Goal: Information Seeking & Learning: Check status

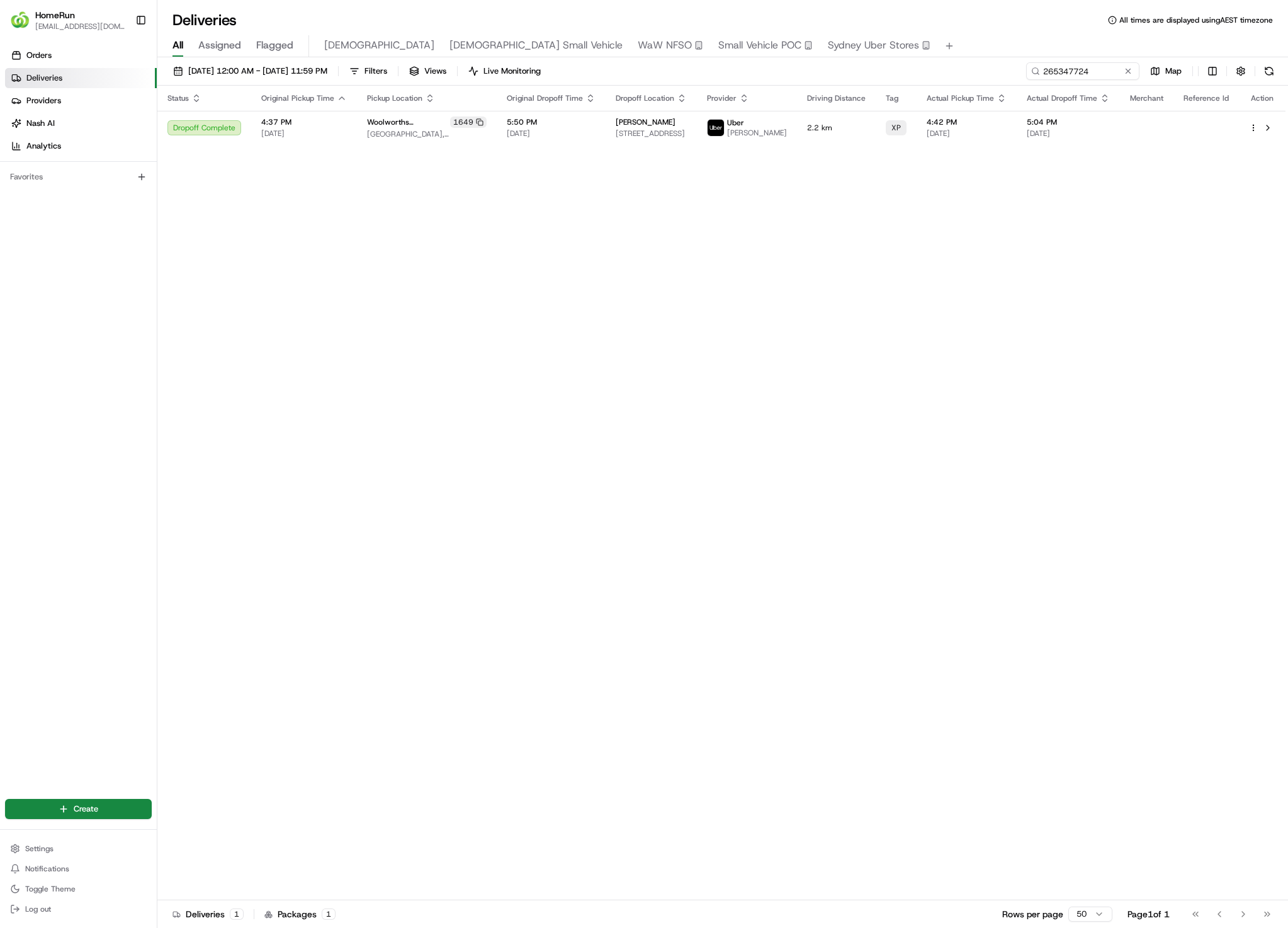
click at [1058, 88] on th "Actual Dropoff Time" at bounding box center [1068, 98] width 103 height 25
click at [1072, 73] on input "265347724" at bounding box center [1063, 71] width 151 height 18
paste input "3557751"
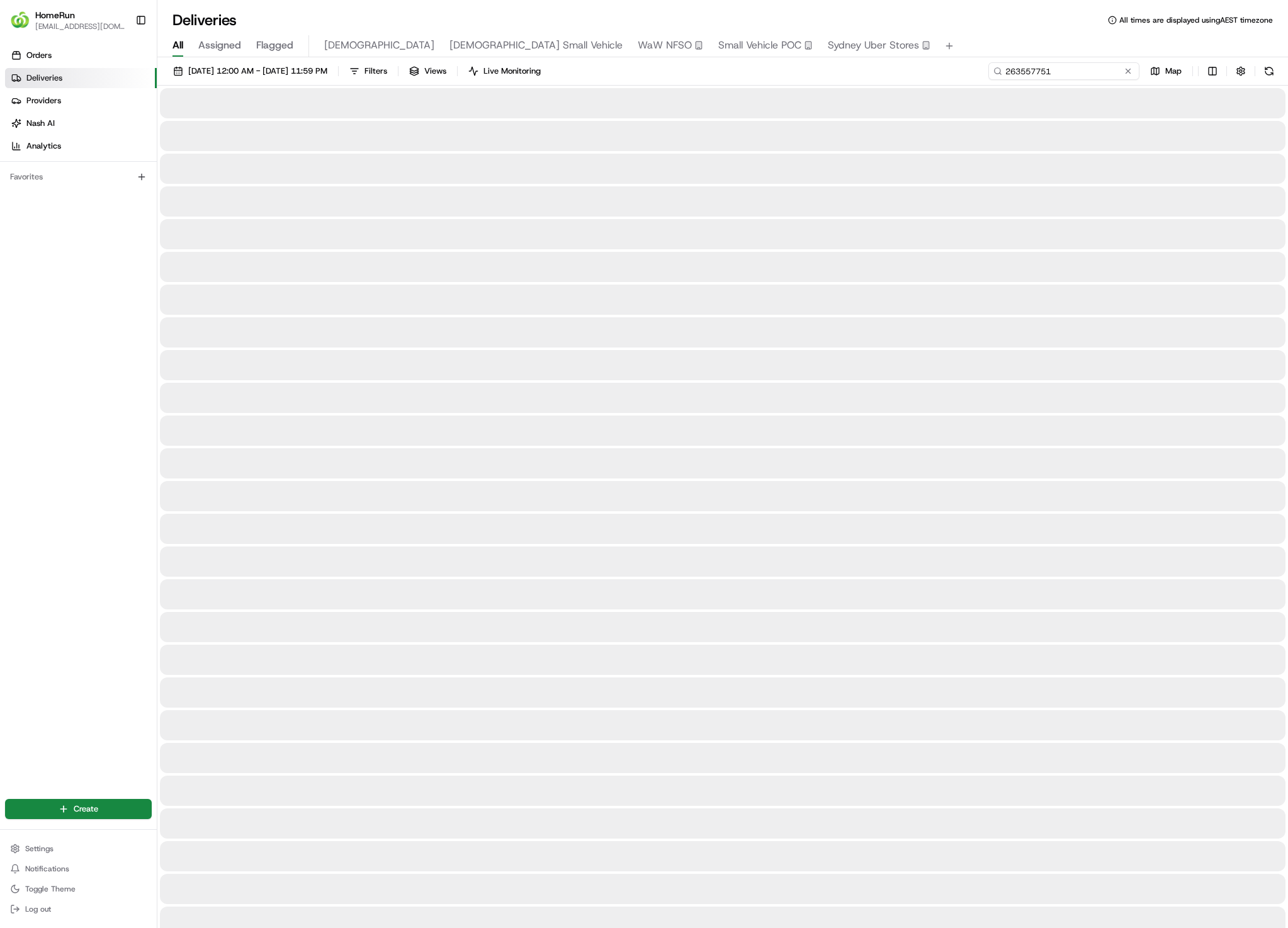
type input "263557751"
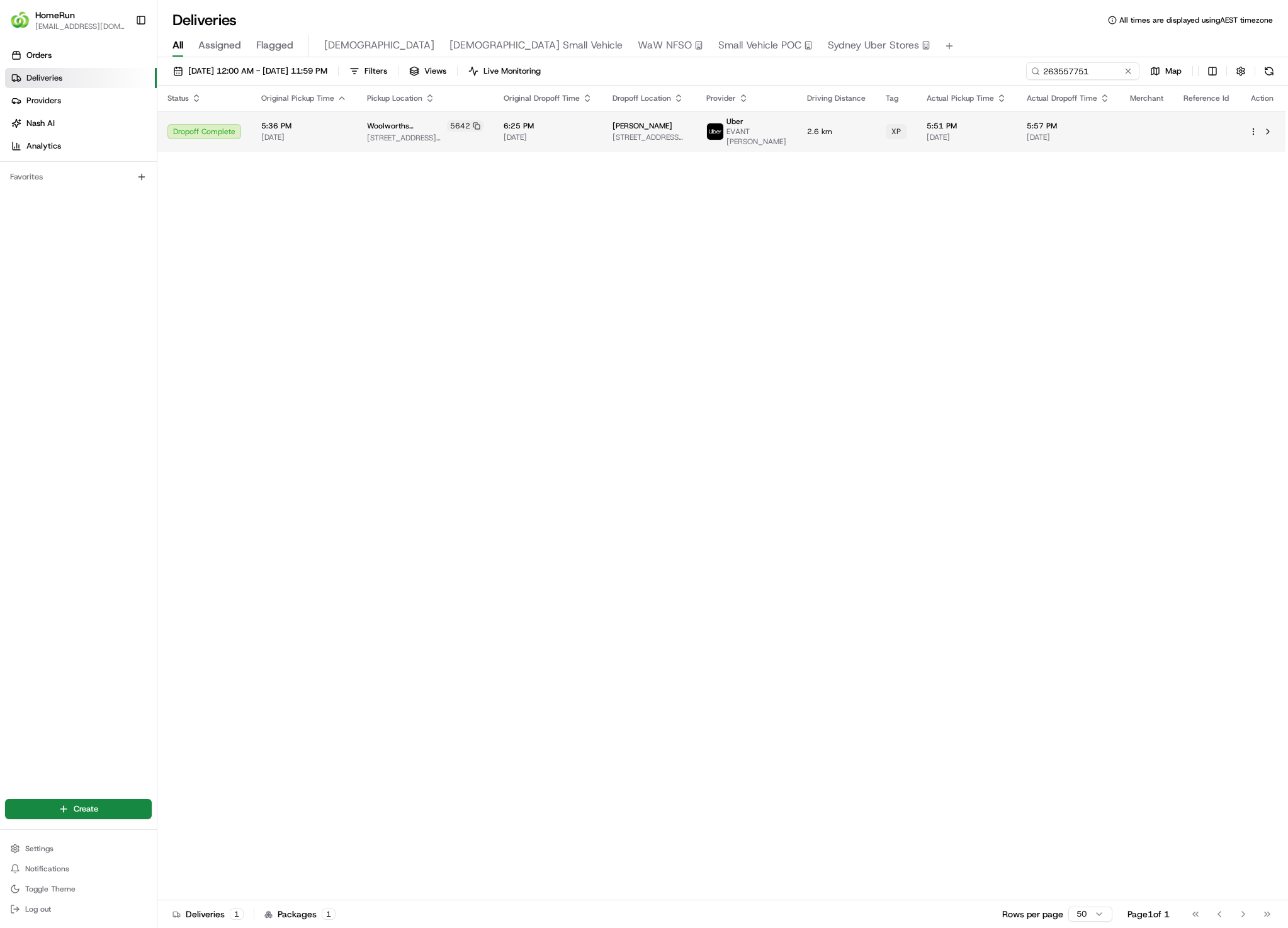
click at [974, 127] on span "5:51 PM" at bounding box center [966, 125] width 80 height 10
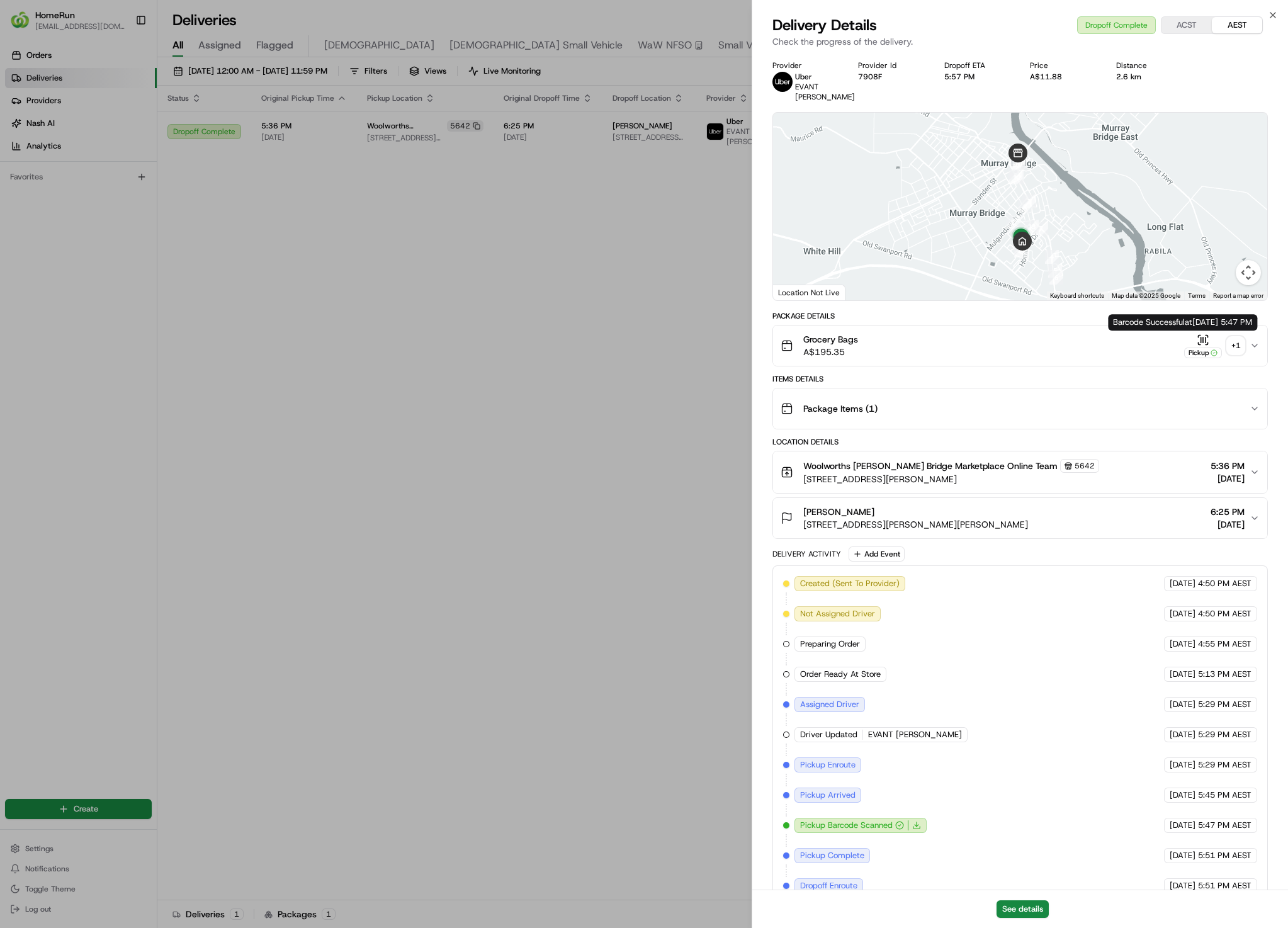
click at [1228, 343] on div "+ 1" at bounding box center [1235, 345] width 18 height 18
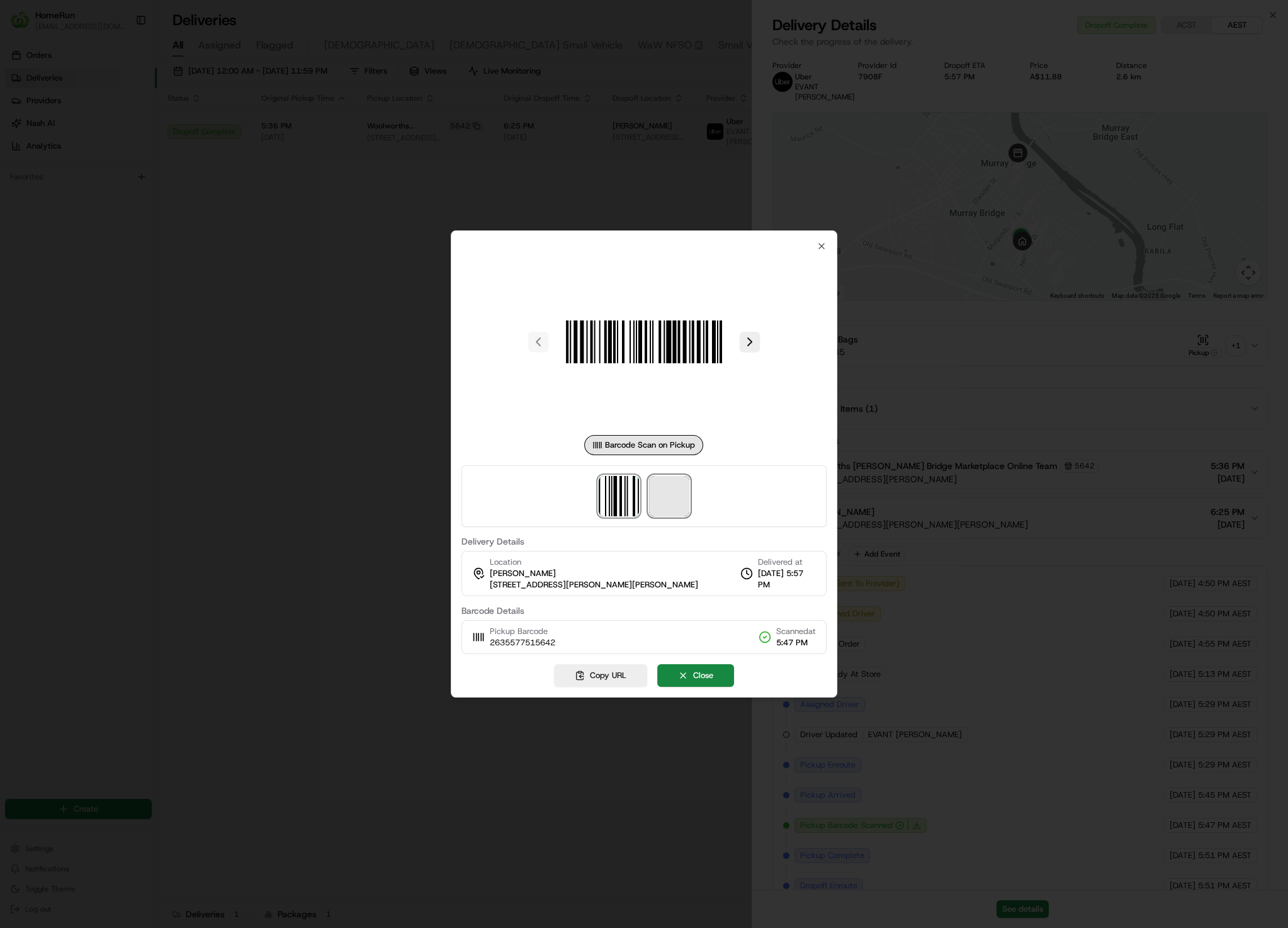
click at [667, 485] on span at bounding box center [669, 496] width 40 height 40
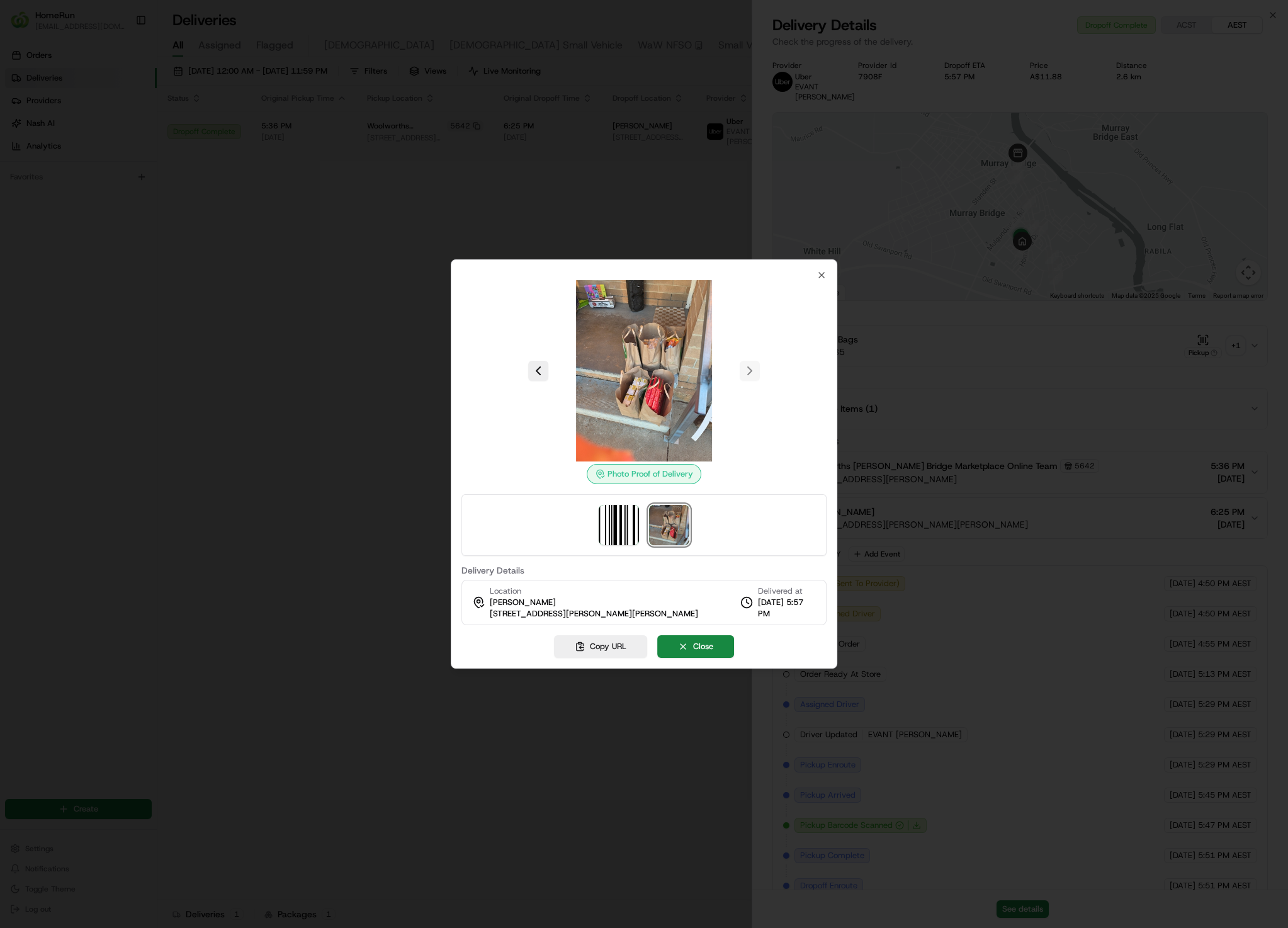
click at [569, 156] on div at bounding box center [644, 464] width 1288 height 928
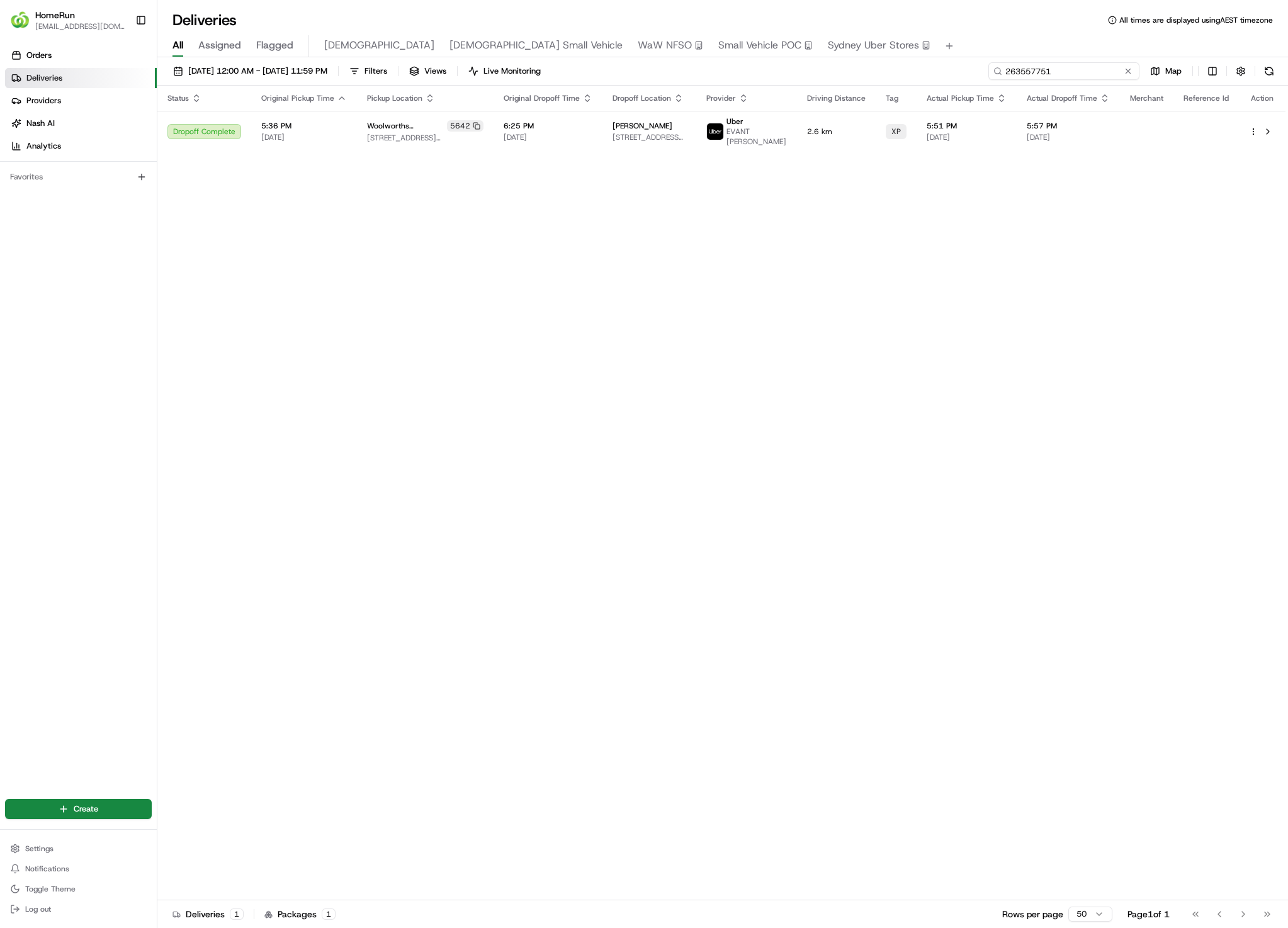
click at [1070, 75] on input "263557751" at bounding box center [1063, 71] width 151 height 18
click at [1086, 82] on div "01/08/2025 12:00 AM - 31/08/2025 11:59 PM Filters Views Live Monitoring 2635577…" at bounding box center [723, 74] width 1130 height 23
click at [1091, 72] on input "263557751" at bounding box center [1063, 71] width 151 height 18
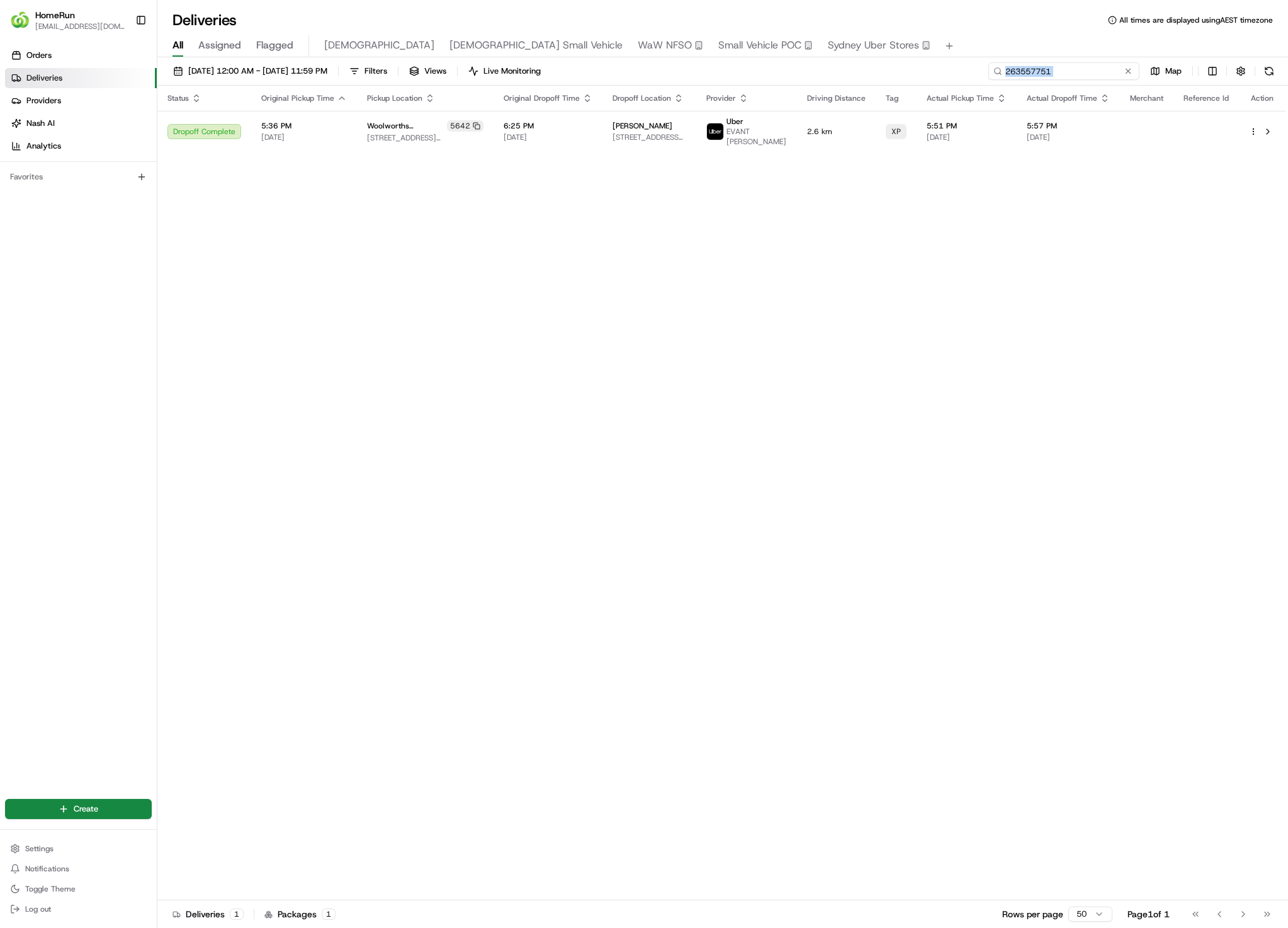
click at [1091, 72] on input "263557751" at bounding box center [1063, 71] width 151 height 18
click at [1085, 75] on input "263557751" at bounding box center [1063, 71] width 151 height 18
click at [1119, 75] on input "263557751" at bounding box center [1063, 71] width 151 height 18
click at [1124, 69] on button at bounding box center [1128, 71] width 12 height 12
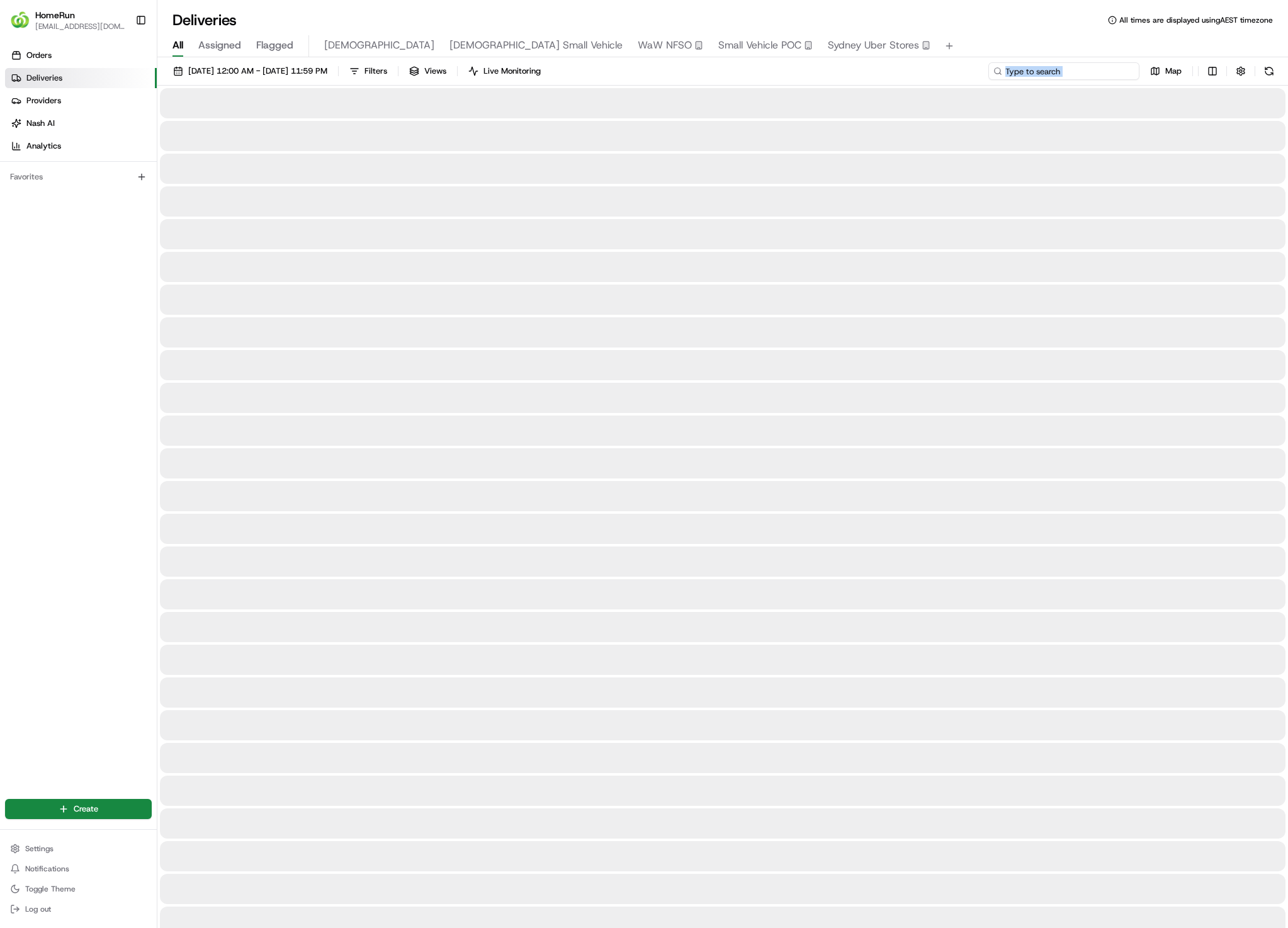
click at [1085, 66] on input at bounding box center [1063, 71] width 151 height 18
paste input "265092771"
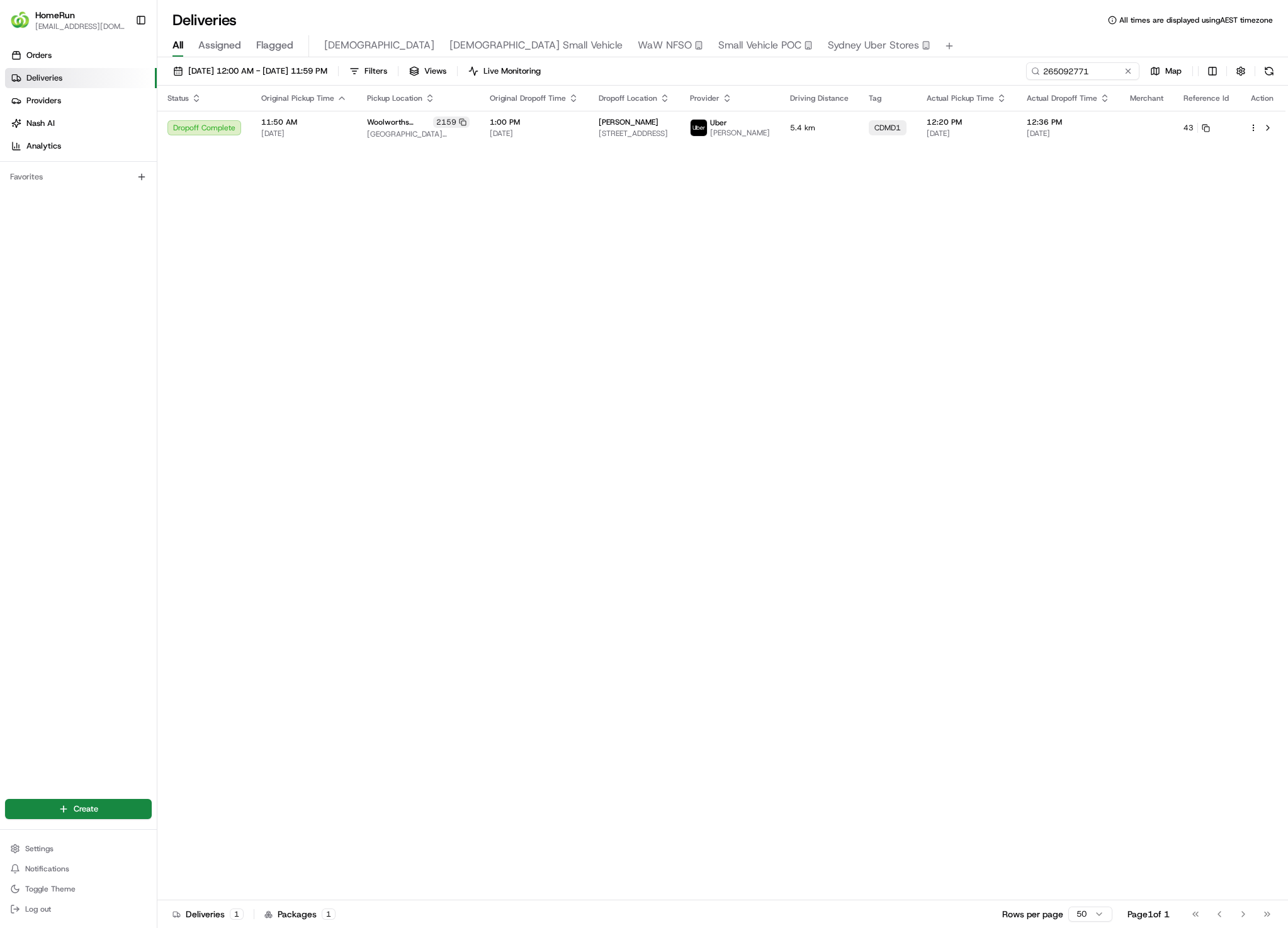
click at [807, 154] on div "Status Original Pickup Time Pickup Location Original Dropoff Time Dropoff Locat…" at bounding box center [721, 493] width 1128 height 815
click at [819, 139] on td "5.4 km" at bounding box center [819, 128] width 79 height 34
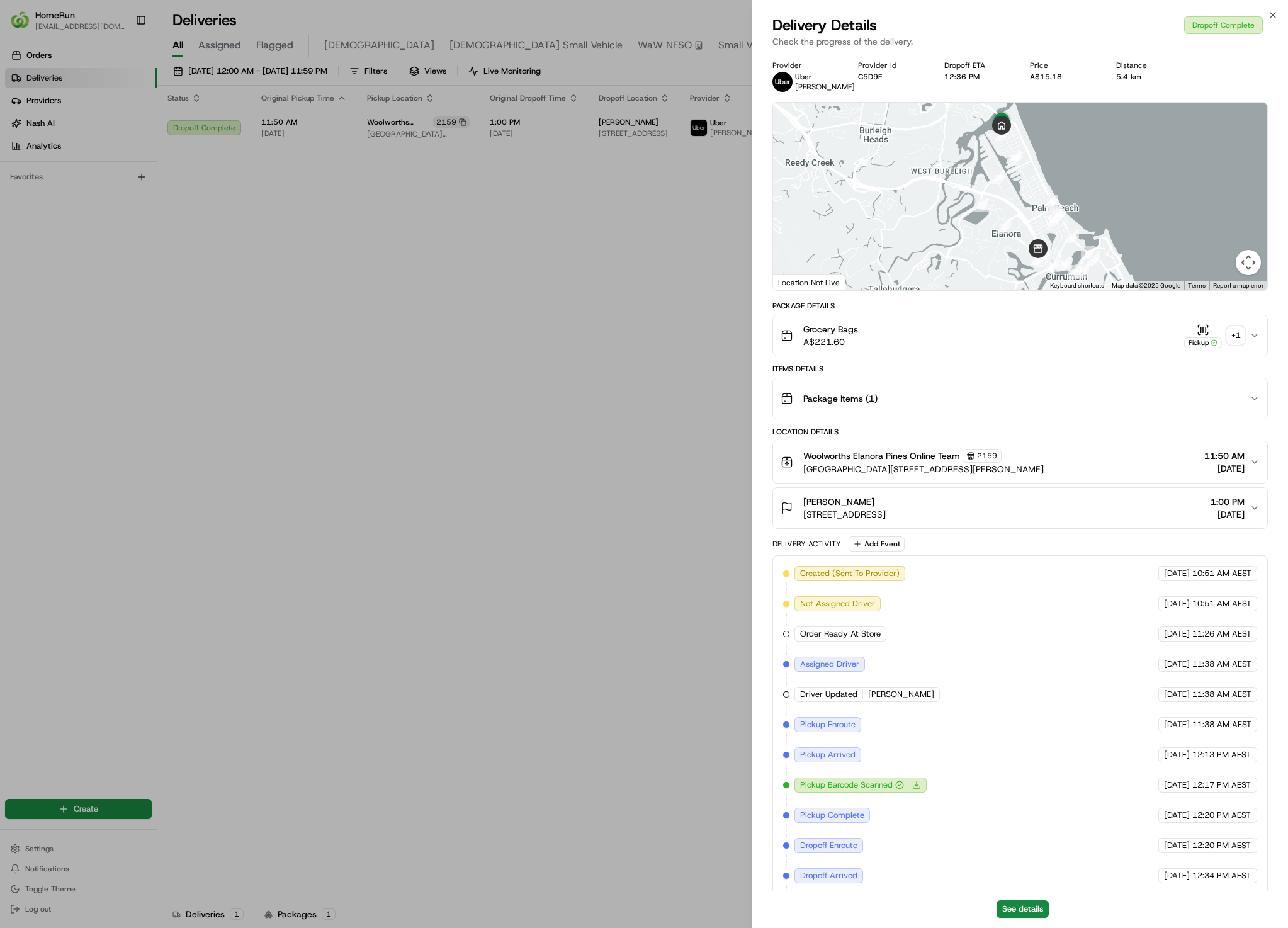
click at [1238, 335] on div "+ 1" at bounding box center [1235, 336] width 18 height 18
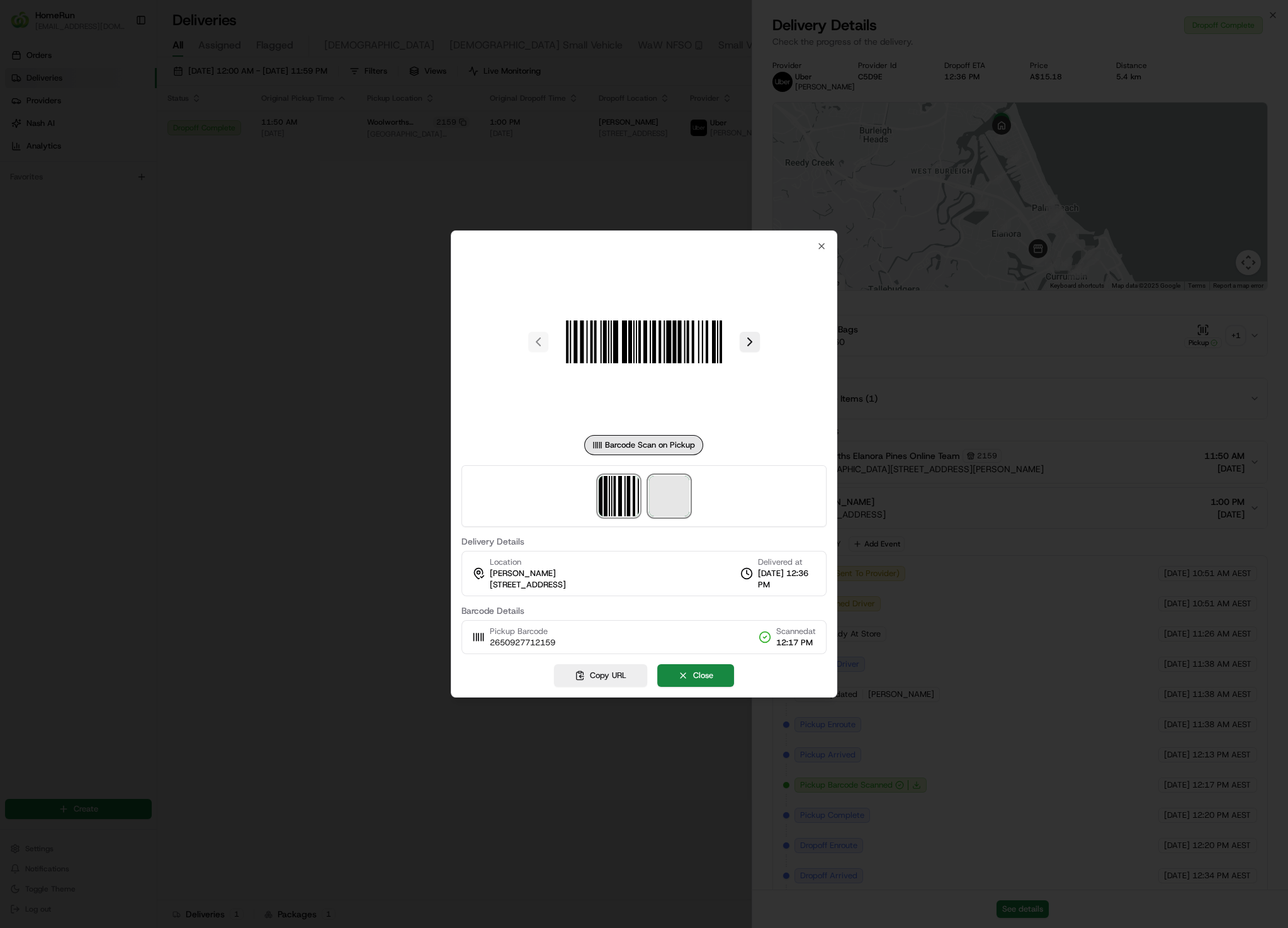
click at [676, 496] on span at bounding box center [669, 496] width 40 height 40
click at [460, 193] on div at bounding box center [644, 464] width 1288 height 928
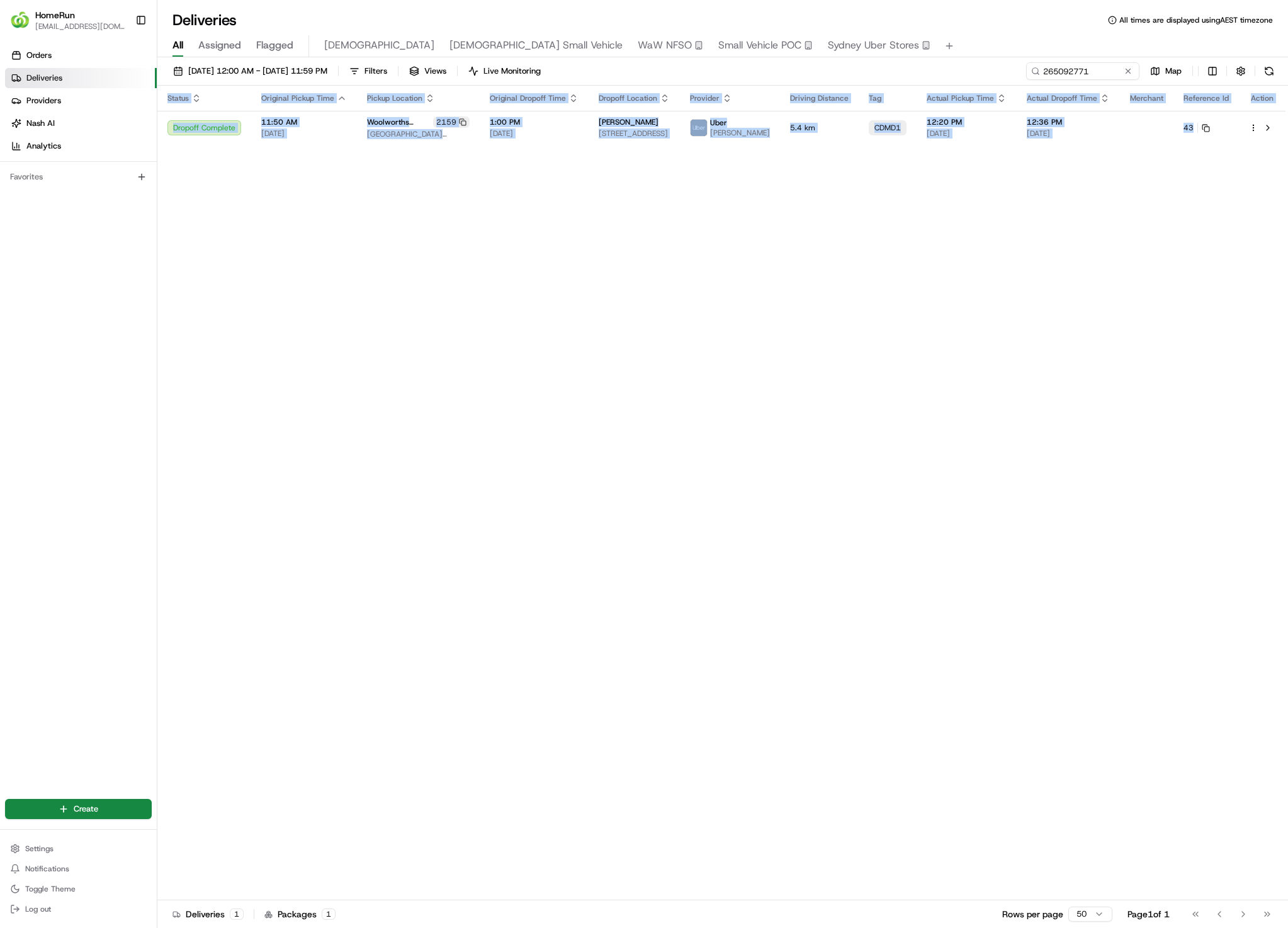
click at [1094, 387] on div "Status Original Pickup Time Pickup Location Original Dropoff Time Dropoff Locat…" at bounding box center [721, 493] width 1128 height 815
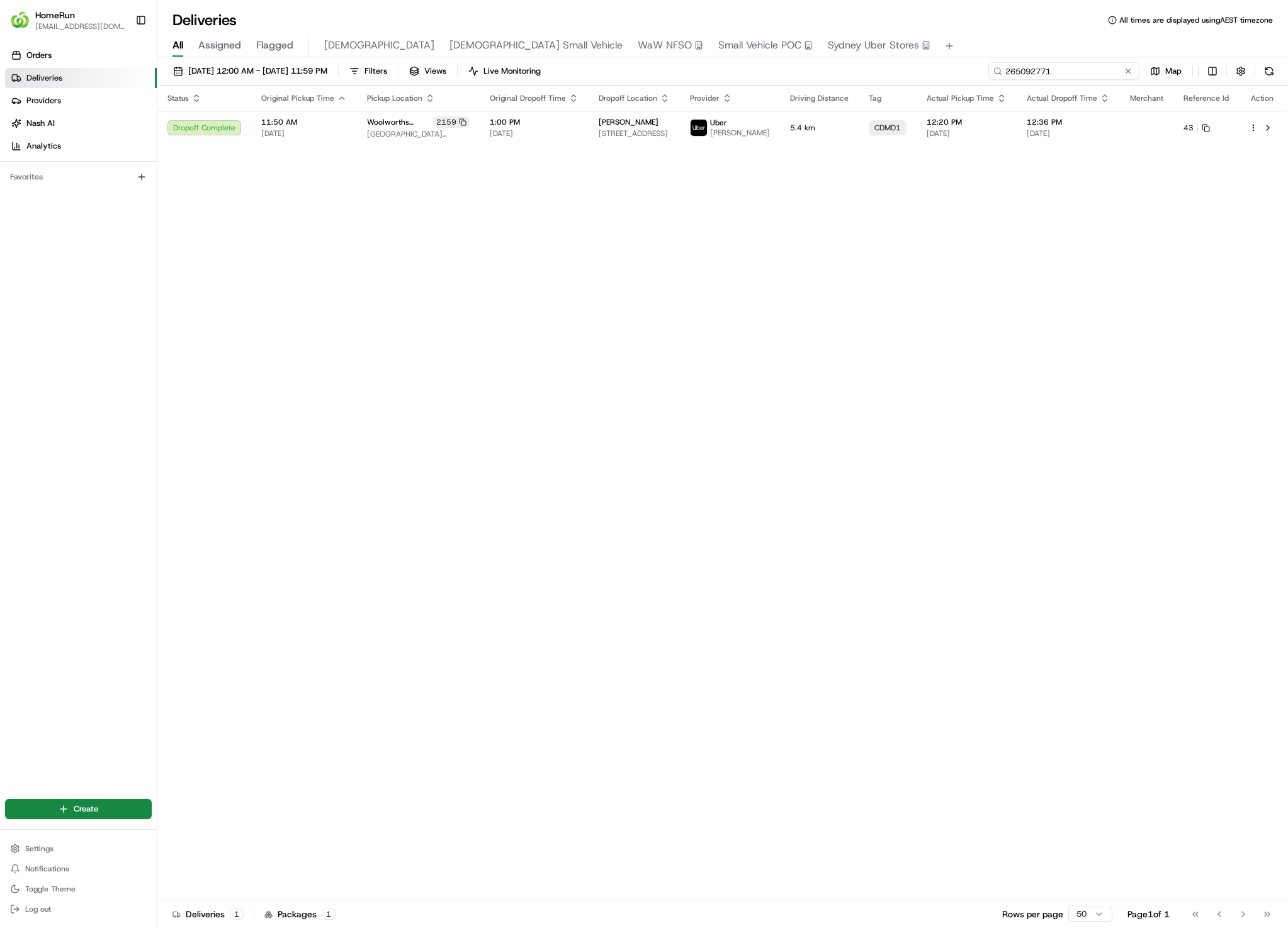
click at [1069, 72] on input "265092771" at bounding box center [1063, 71] width 151 height 18
paste input "653755022"
click at [970, 126] on span "5:45 PM" at bounding box center [966, 122] width 80 height 10
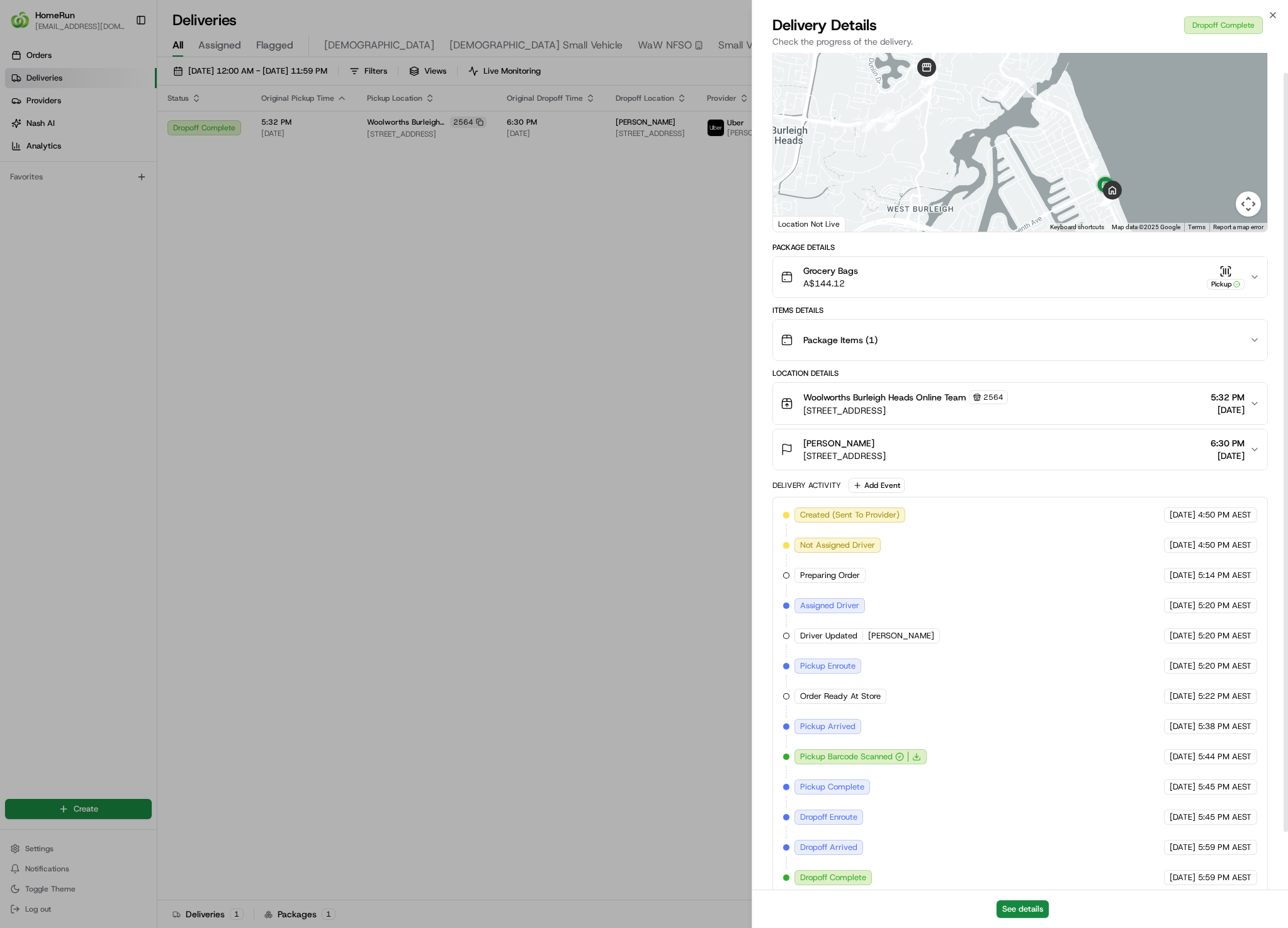
scroll to position [86, 0]
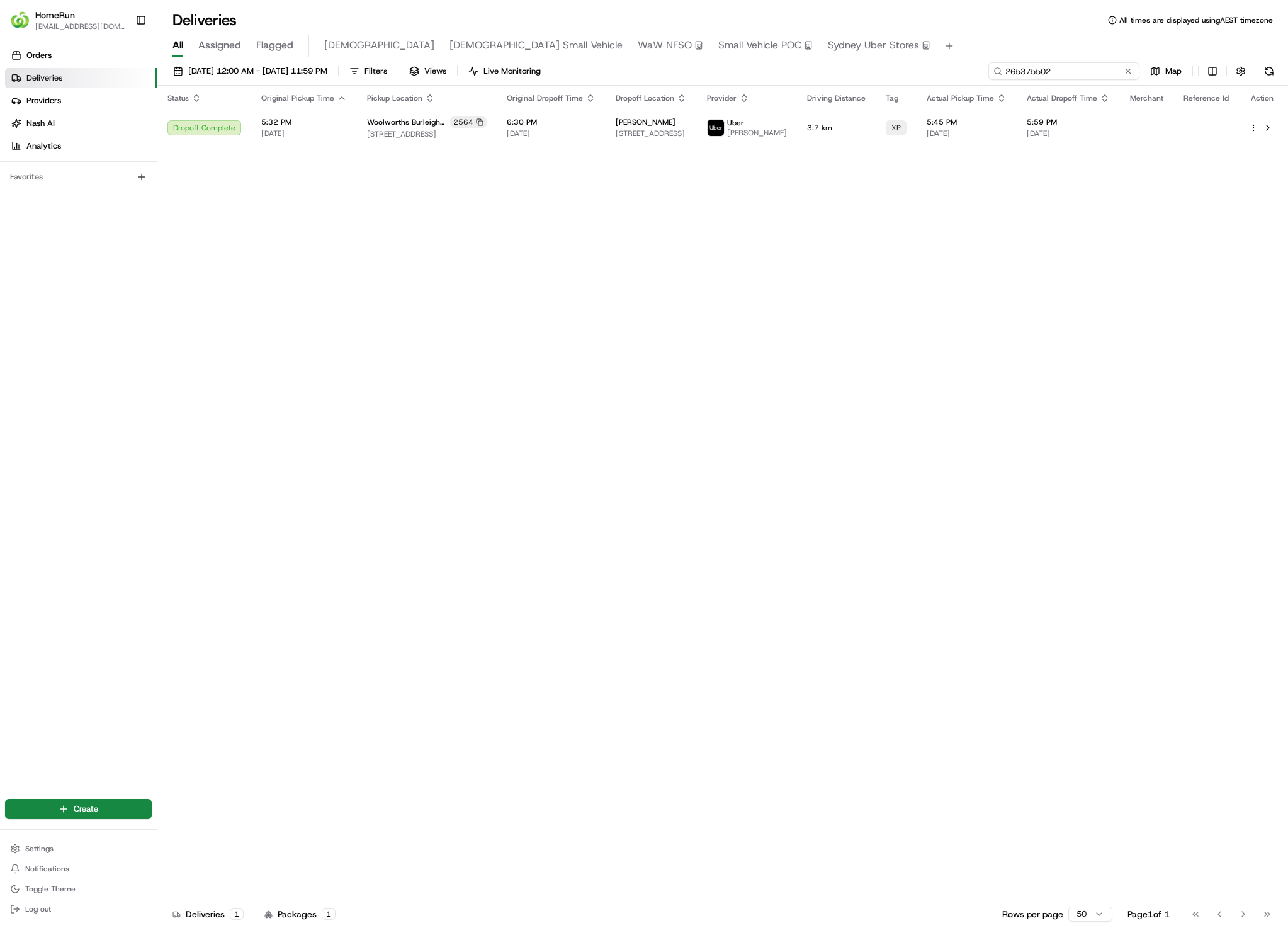
click at [1083, 73] on input "265375502" at bounding box center [1063, 71] width 151 height 18
paste input "196328"
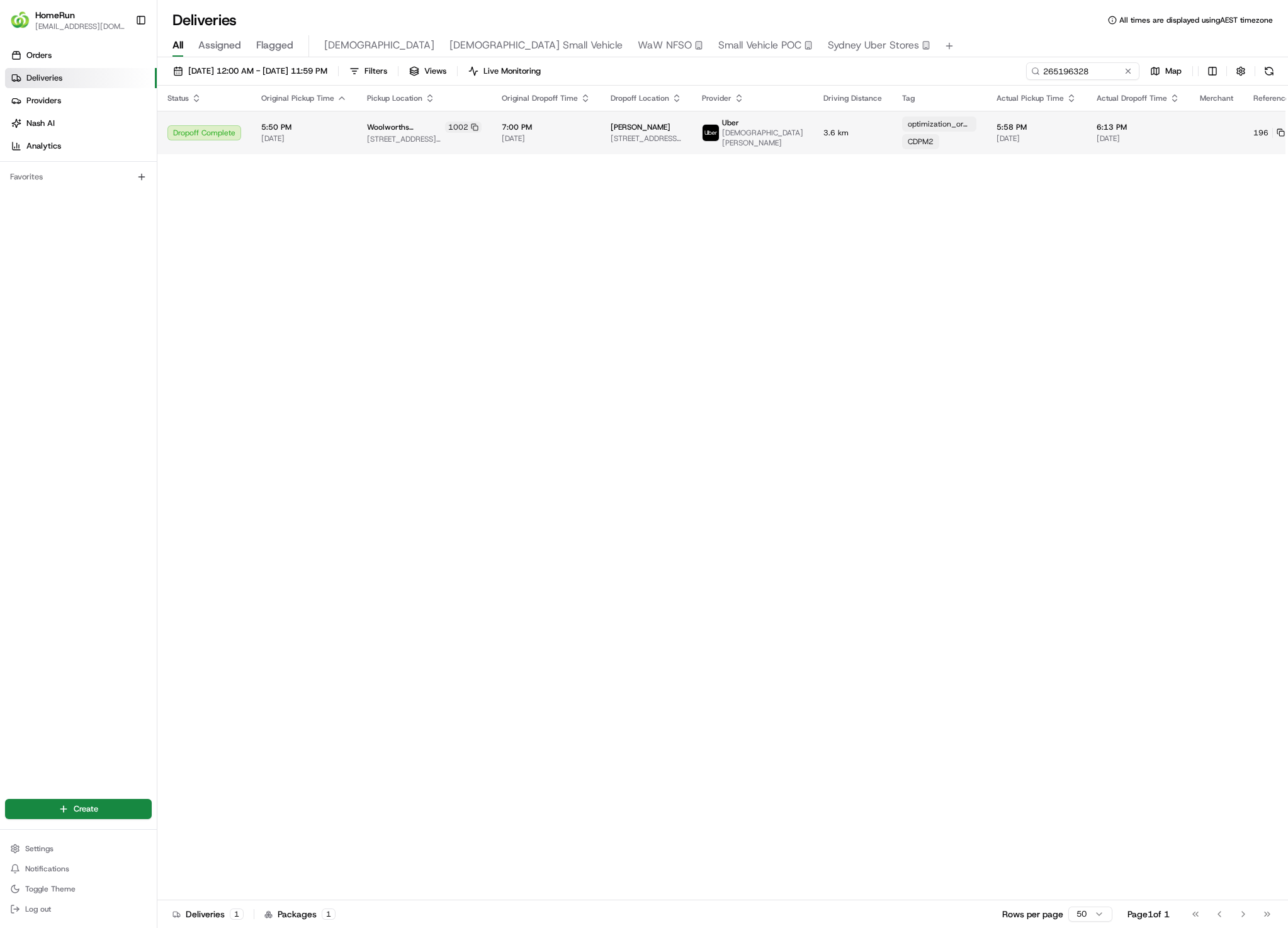
click at [1006, 130] on span "5:58 PM" at bounding box center [1036, 127] width 80 height 10
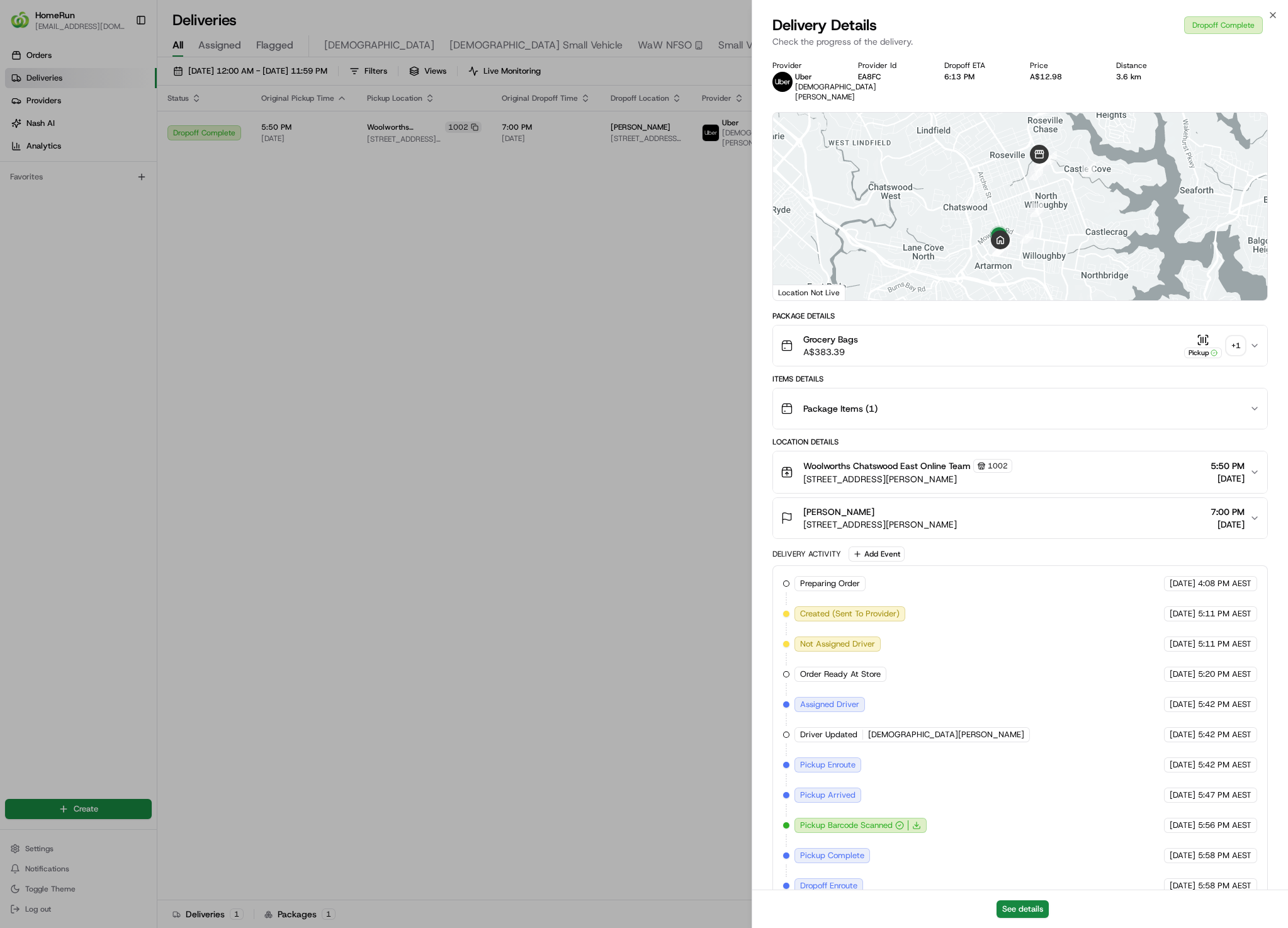
click at [1228, 339] on div "+ 1" at bounding box center [1235, 345] width 18 height 18
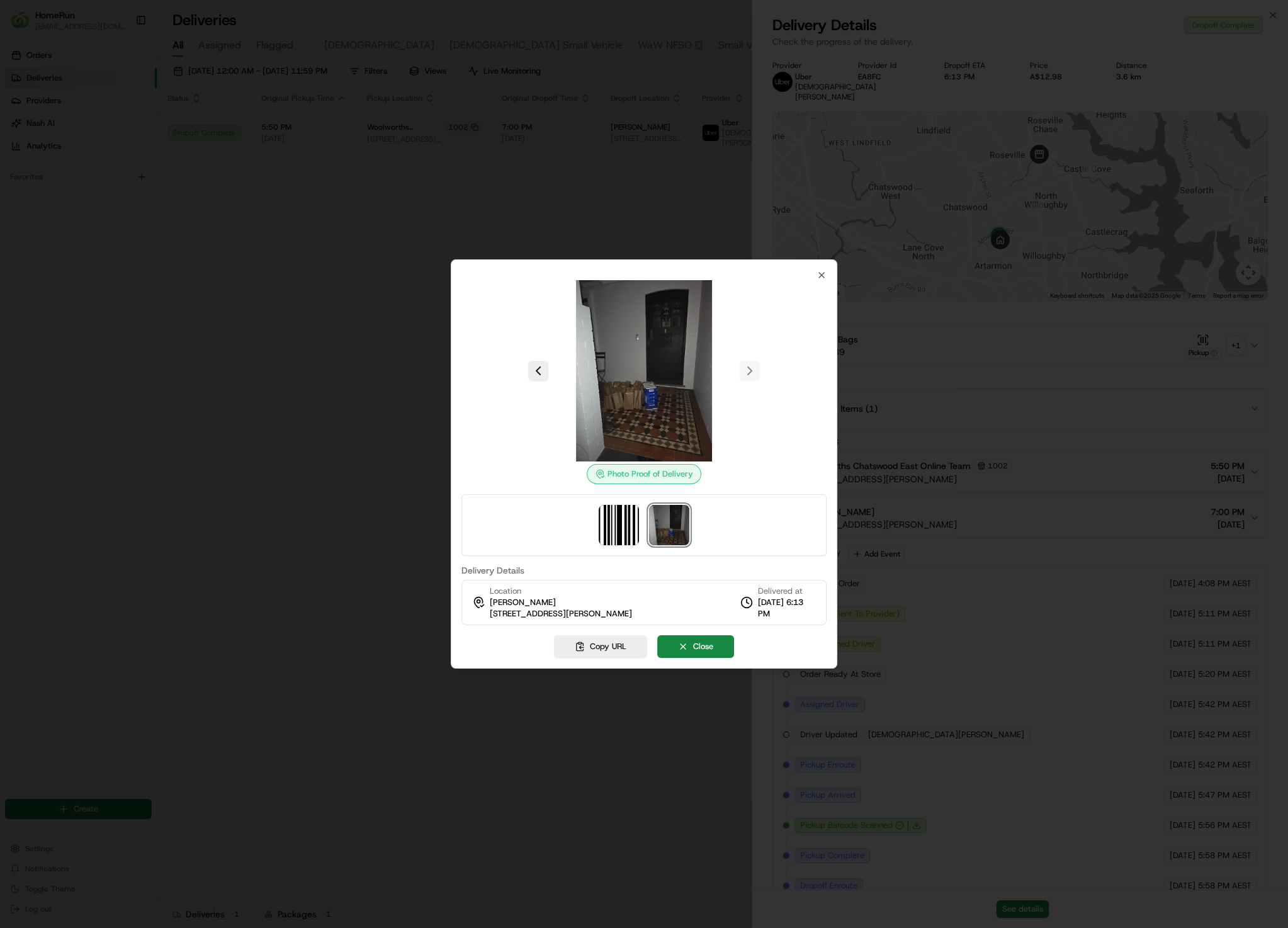
click at [285, 245] on div at bounding box center [644, 464] width 1288 height 928
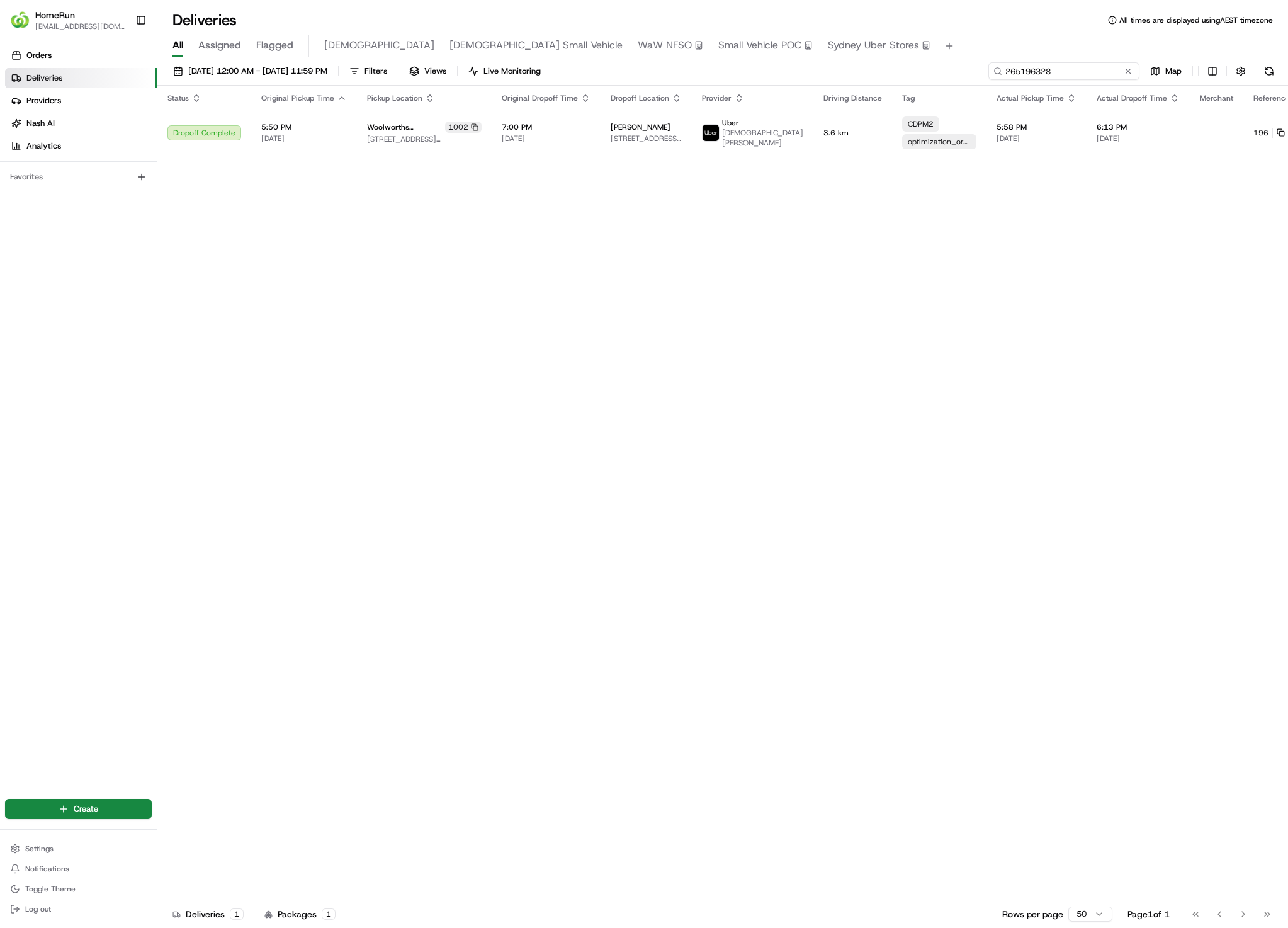
click at [1054, 75] on input "265196328" at bounding box center [1063, 71] width 151 height 18
paste input "366694"
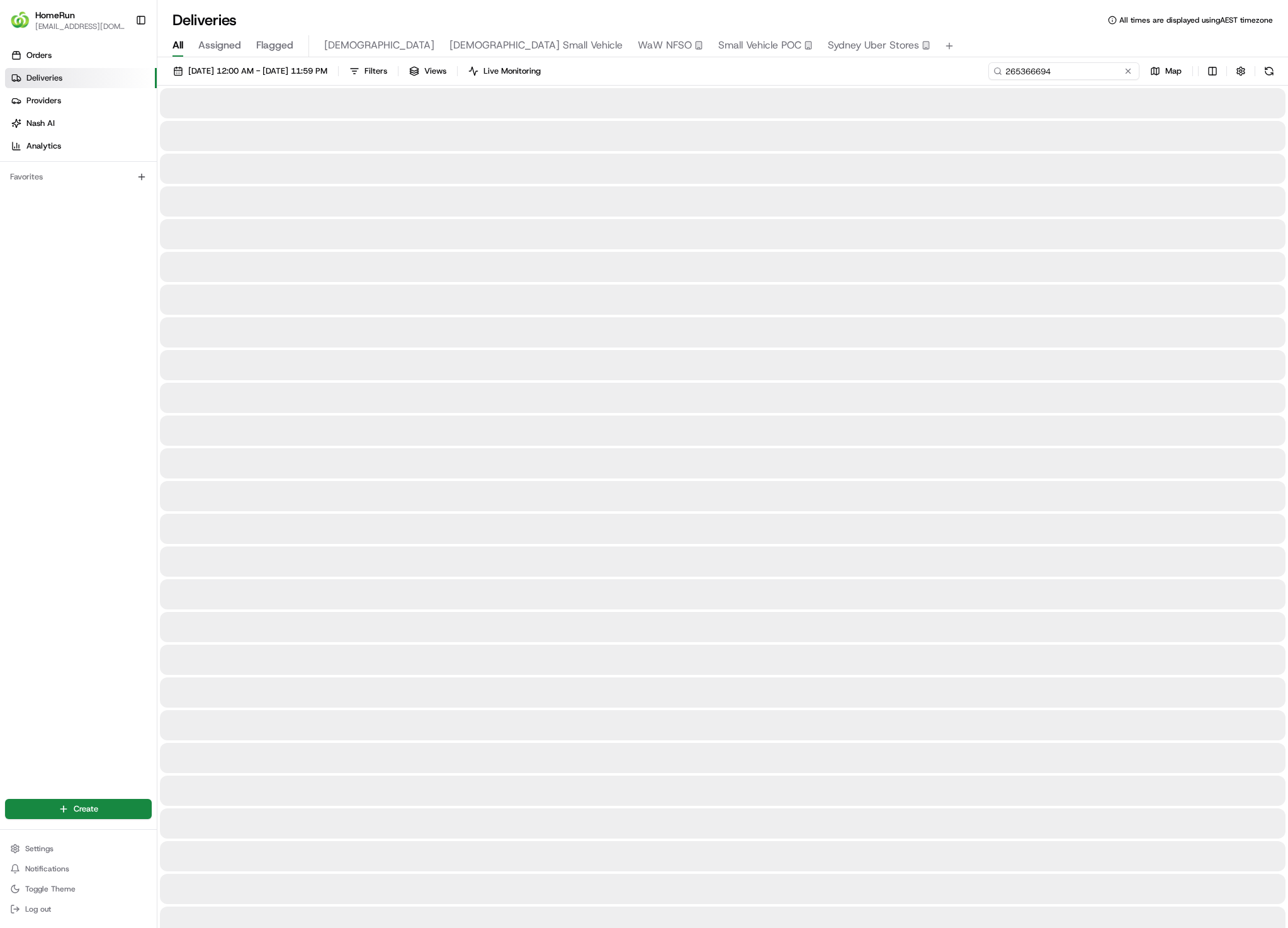
type input "265366694"
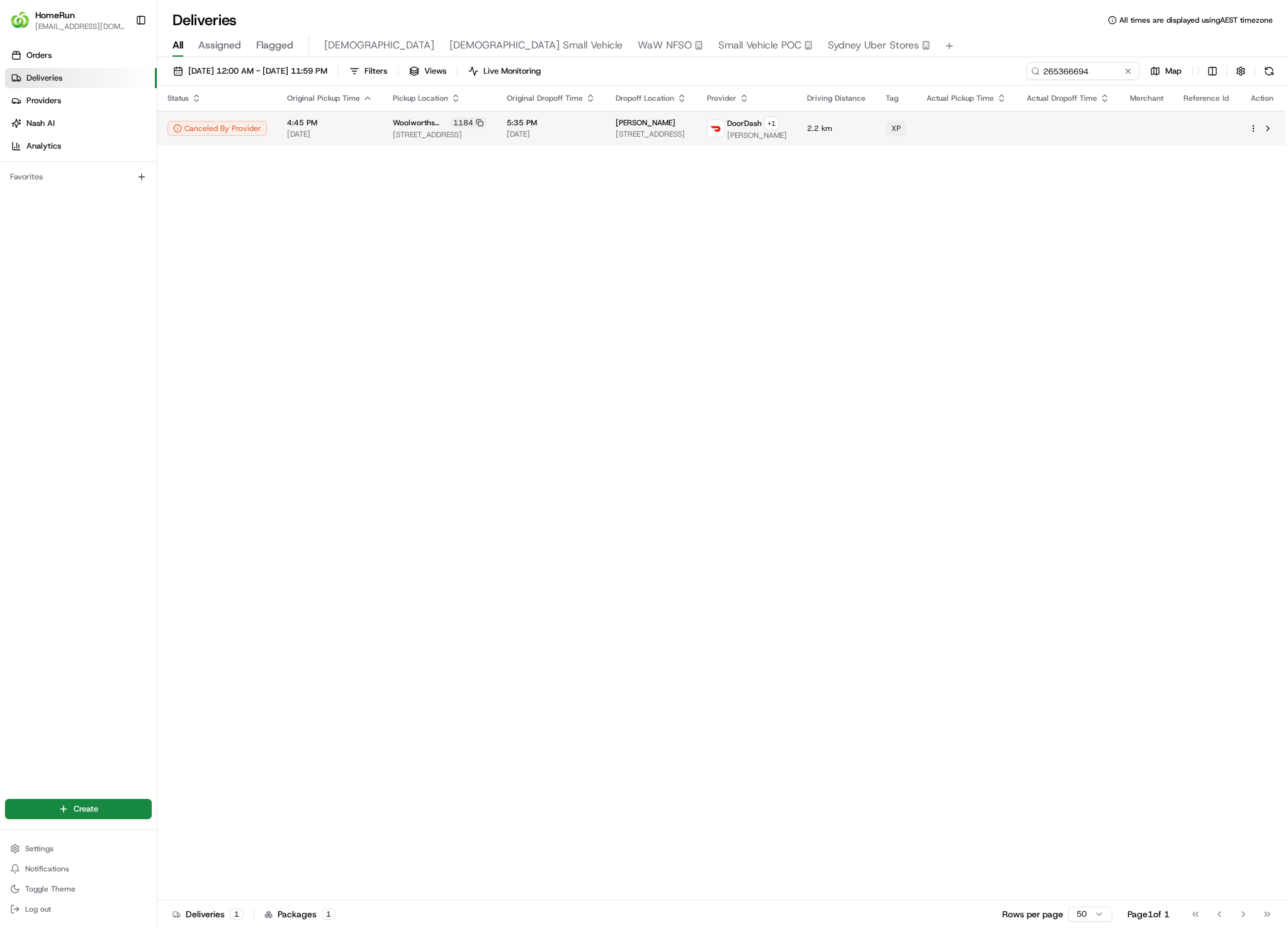
click at [561, 142] on td "5:35 PM 18/08/2025" at bounding box center [551, 128] width 109 height 35
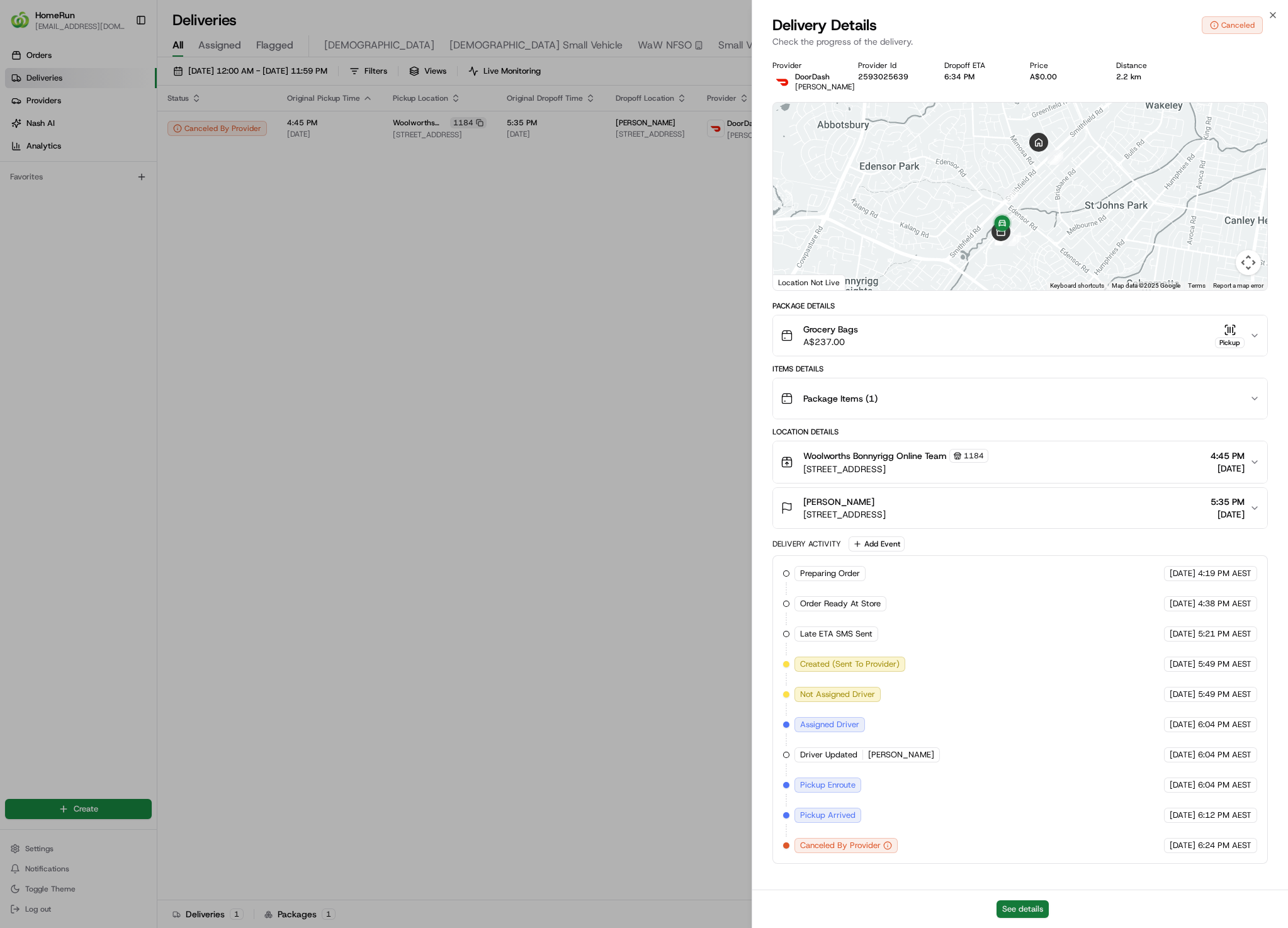
click at [1013, 916] on button "See details" at bounding box center [1022, 909] width 52 height 18
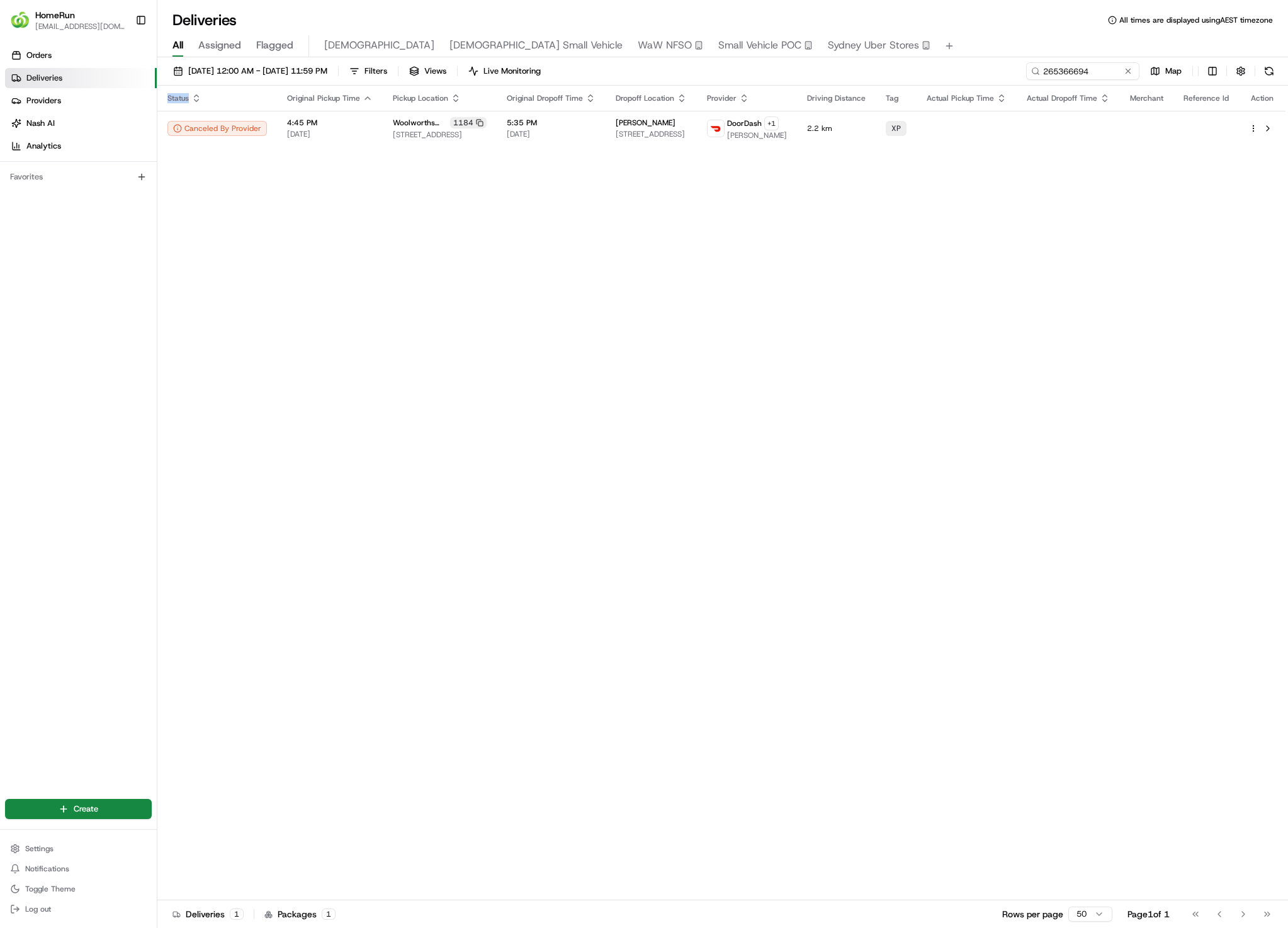
click at [571, 410] on div "Status Original Pickup Time Pickup Location Original Dropoff Time Dropoff Locat…" at bounding box center [721, 493] width 1128 height 815
click at [1090, 71] on input "265366694" at bounding box center [1063, 71] width 151 height 18
paste input "8238"
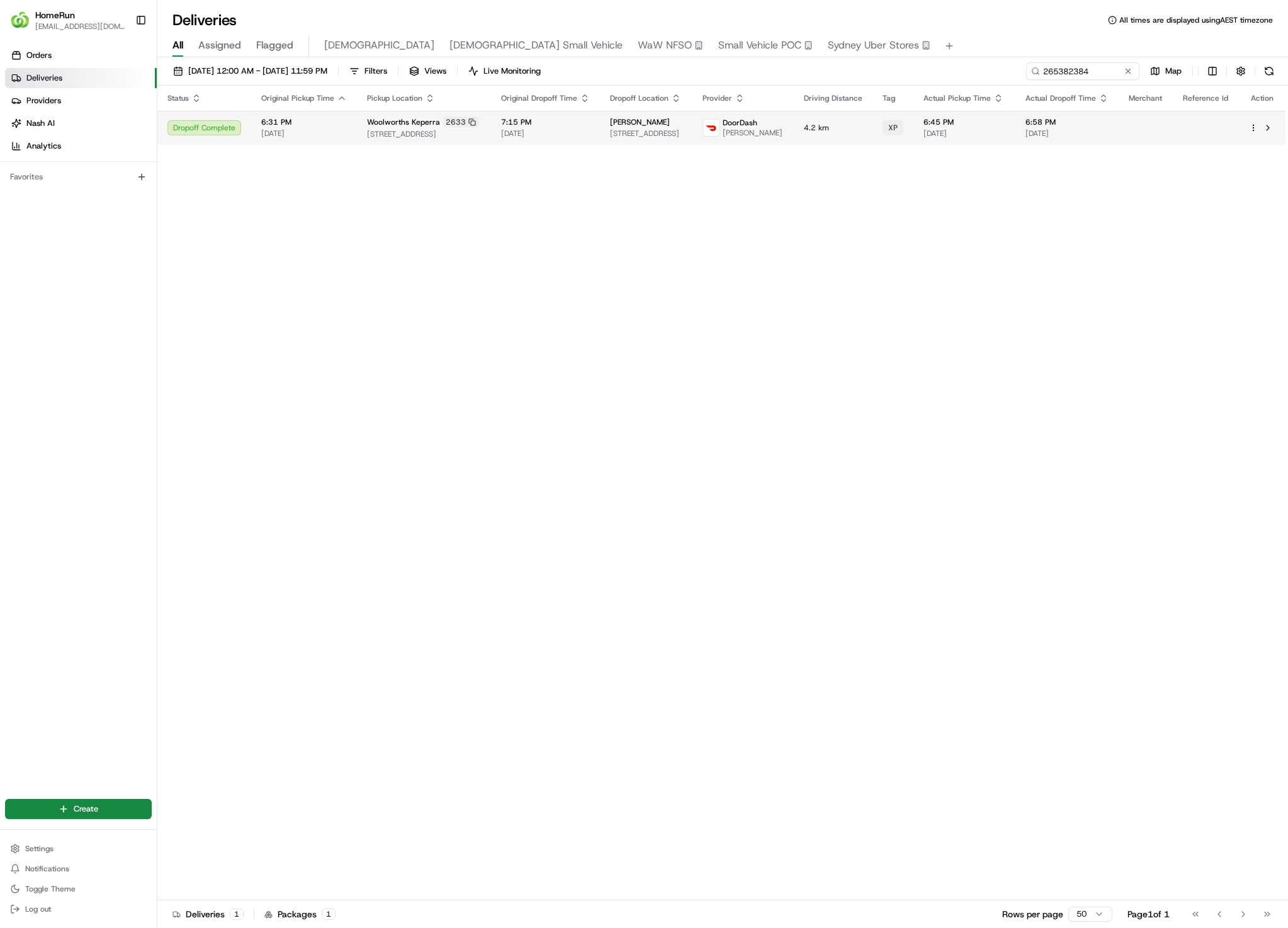
click at [1085, 145] on td "6:58 PM 18/08/2025" at bounding box center [1067, 128] width 103 height 34
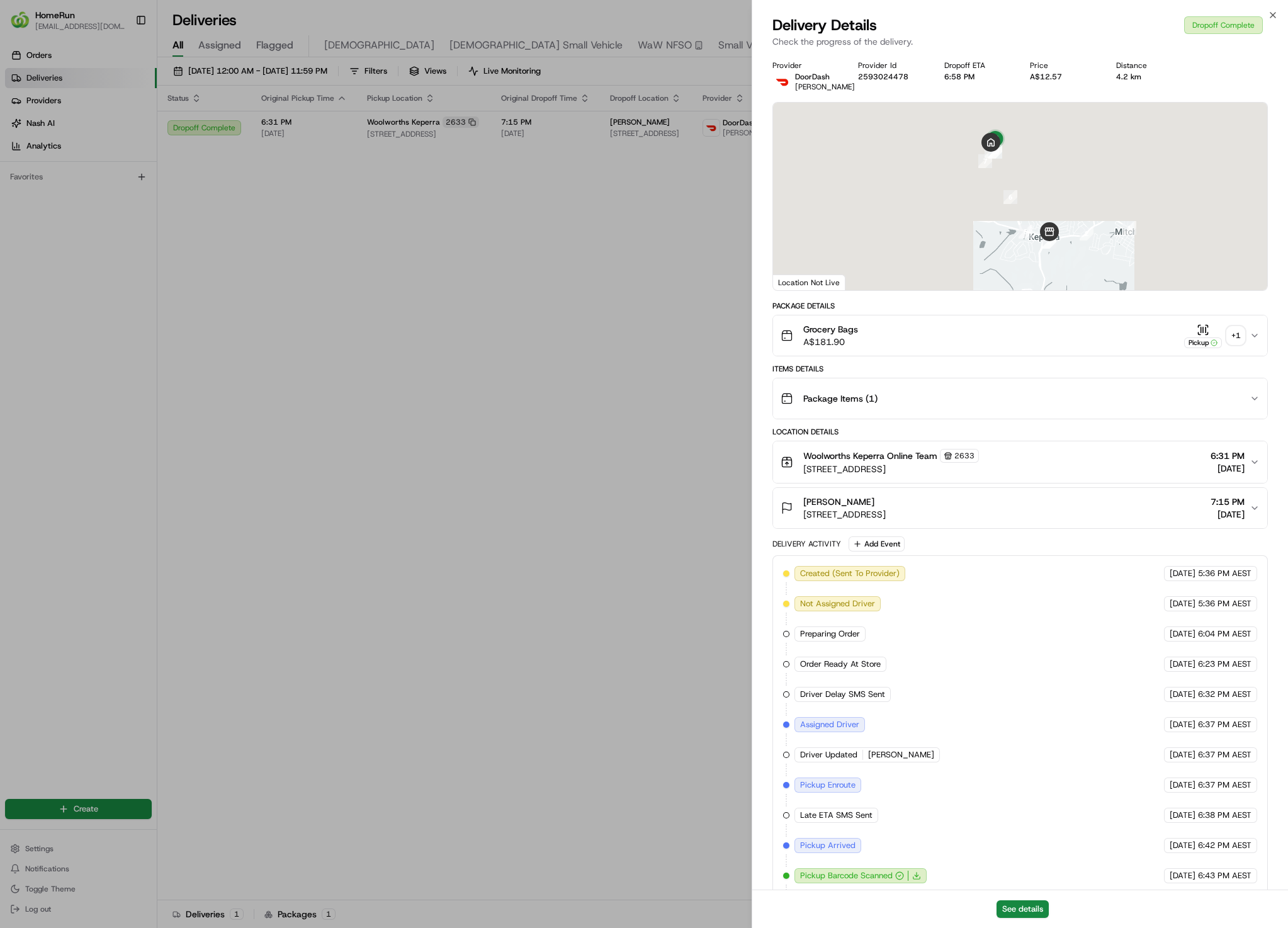
click at [1233, 345] on div "+ 1" at bounding box center [1235, 336] width 18 height 18
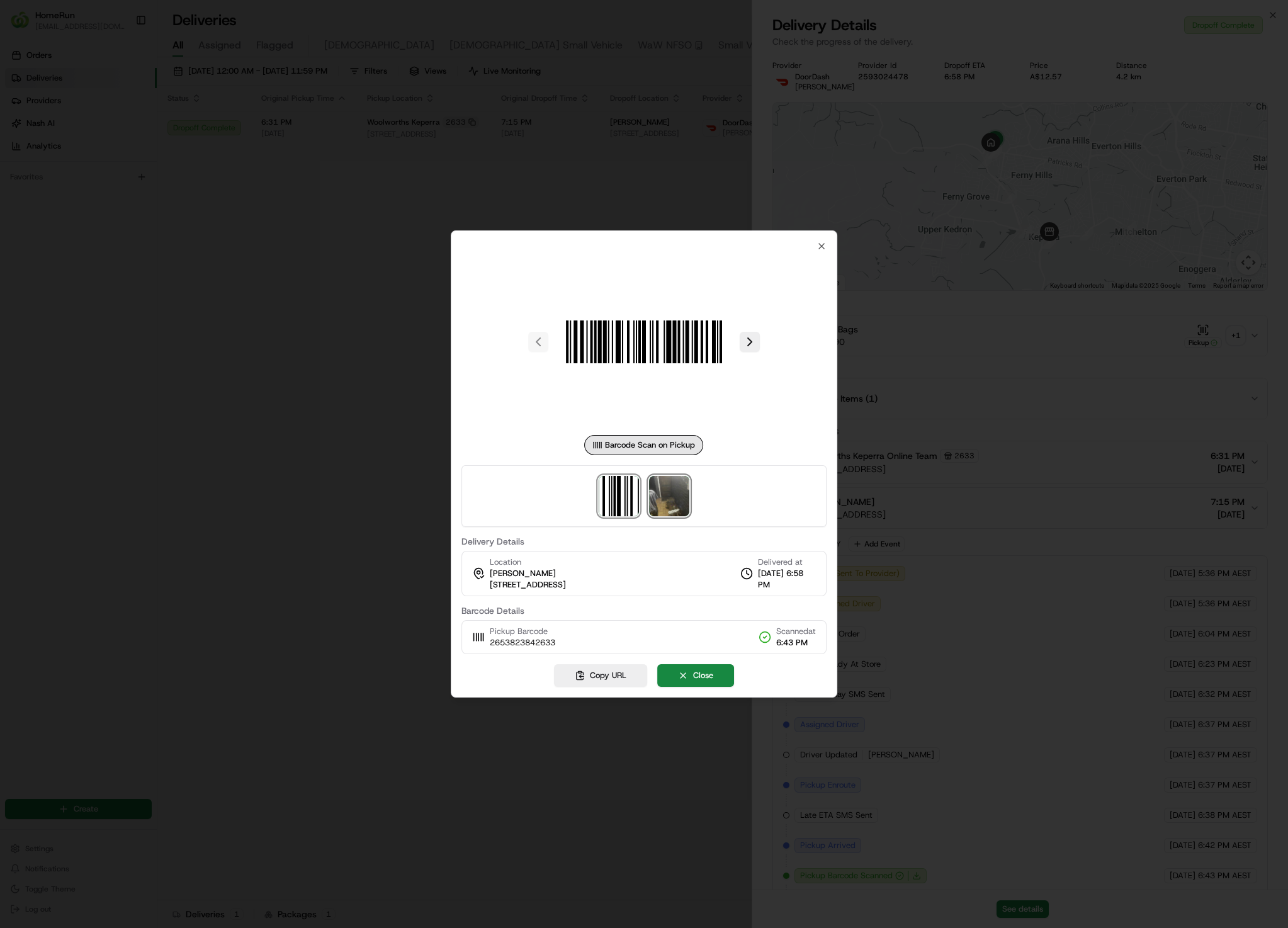
click at [669, 493] on img at bounding box center [669, 496] width 40 height 40
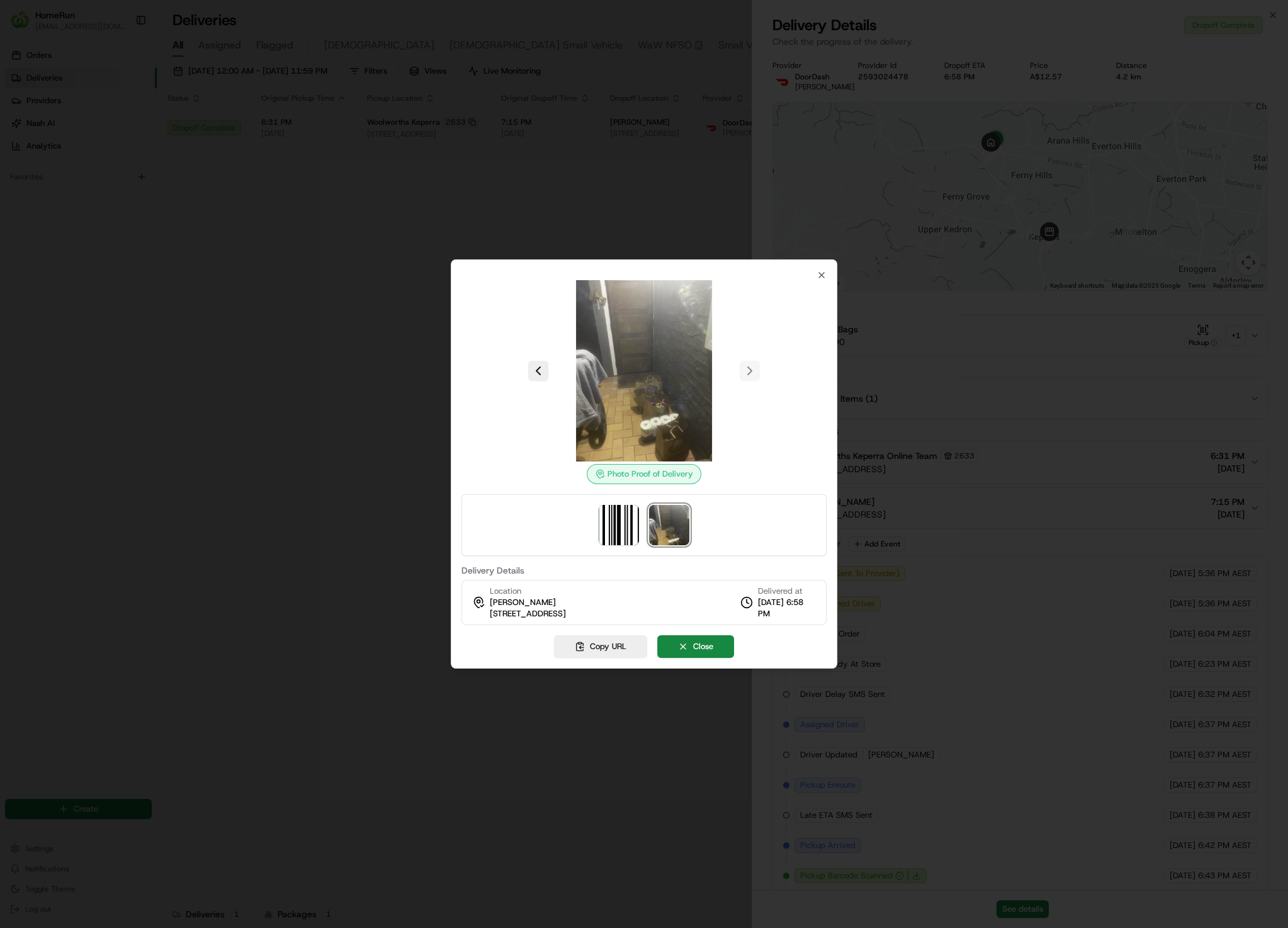
drag, startPoint x: 691, startPoint y: 419, endPoint x: 745, endPoint y: 428, distance: 54.7
click at [745, 428] on div at bounding box center [643, 371] width 365 height 182
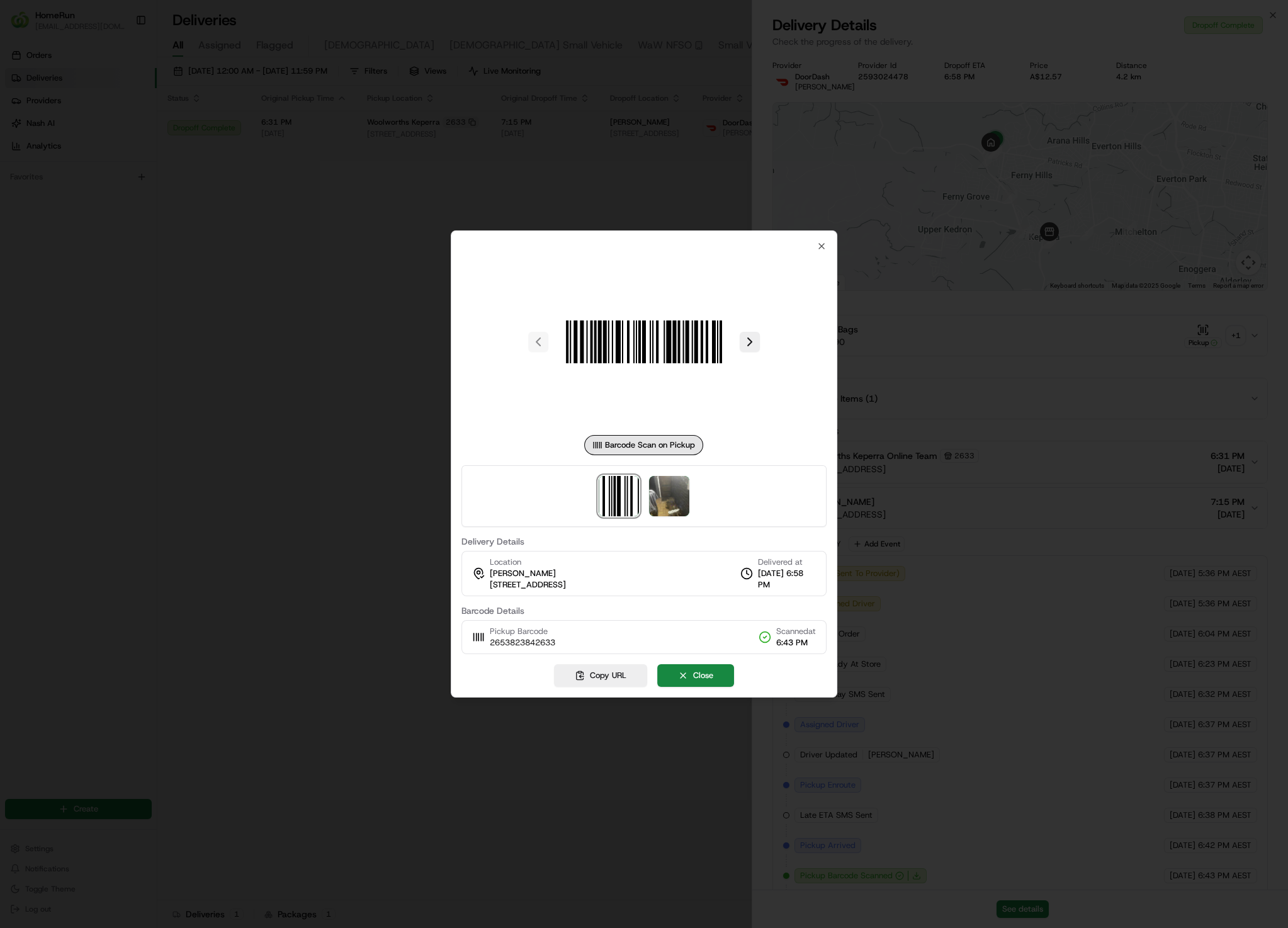
click at [269, 313] on div at bounding box center [644, 464] width 1288 height 928
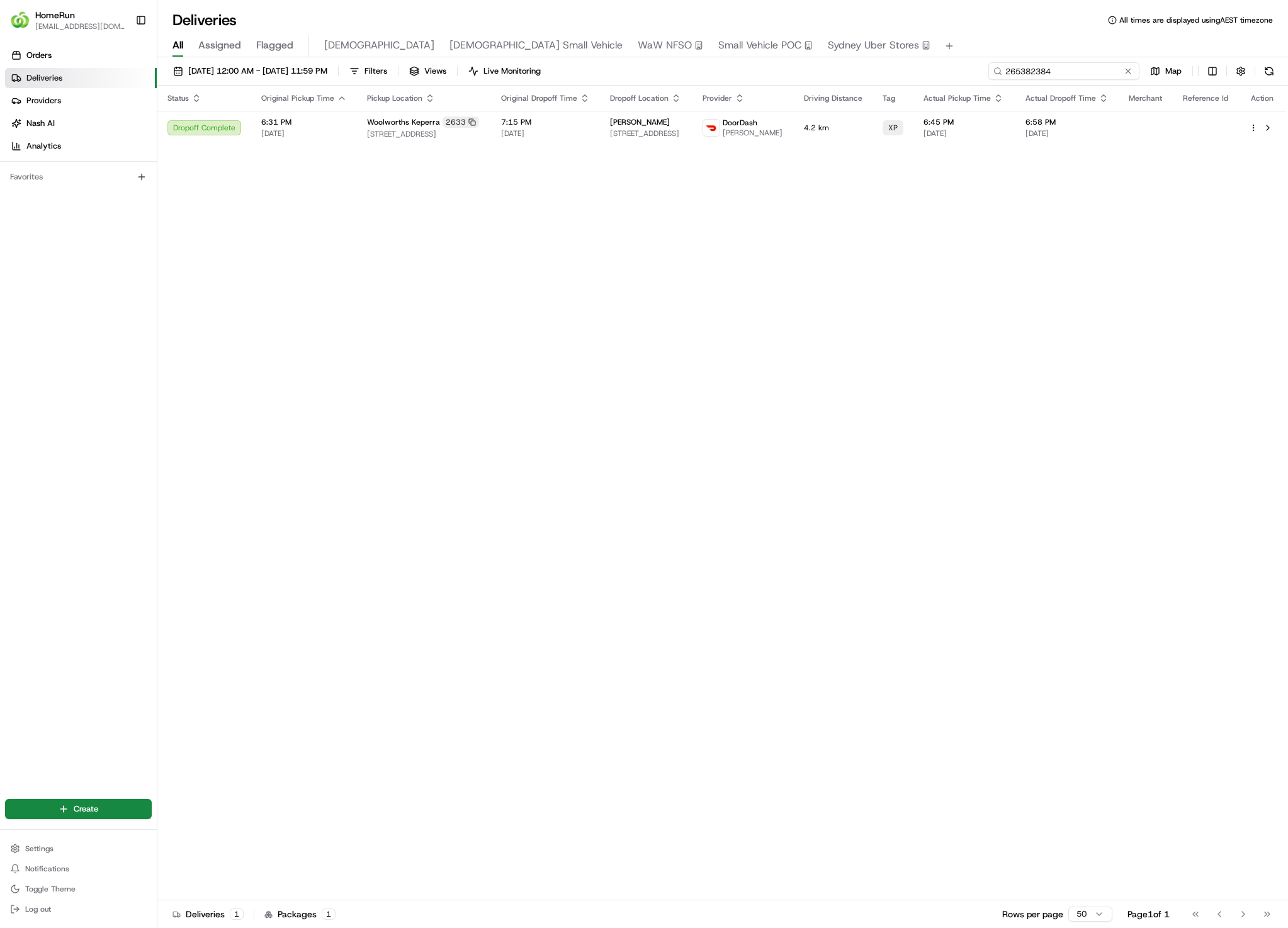
click at [1082, 73] on input "265382384" at bounding box center [1063, 71] width 151 height 18
click at [1064, 72] on input "265382384" at bounding box center [1063, 71] width 151 height 18
paste input "4744798"
type input "264744798"
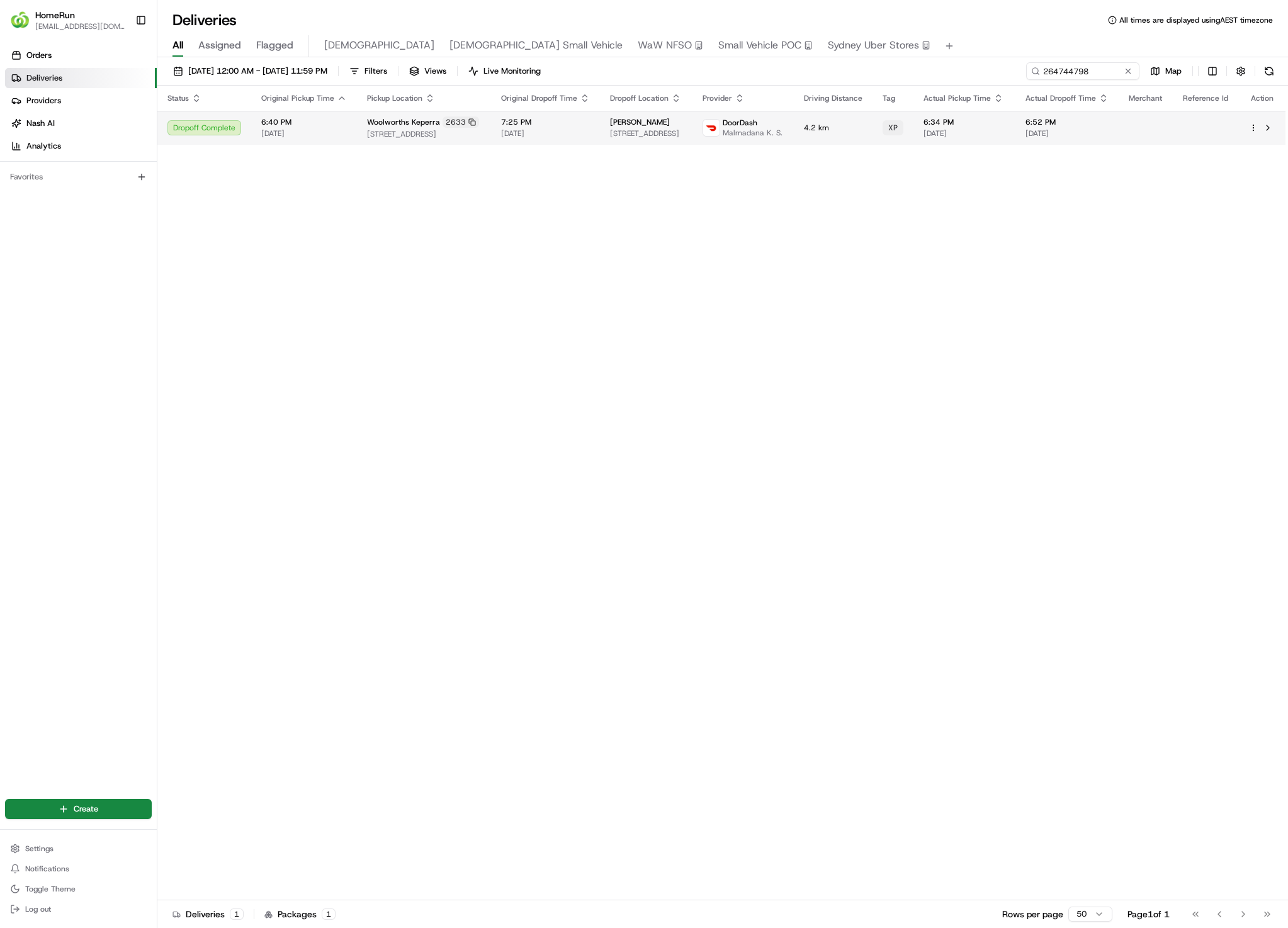
click at [820, 136] on td "4.2 km" at bounding box center [832, 128] width 79 height 34
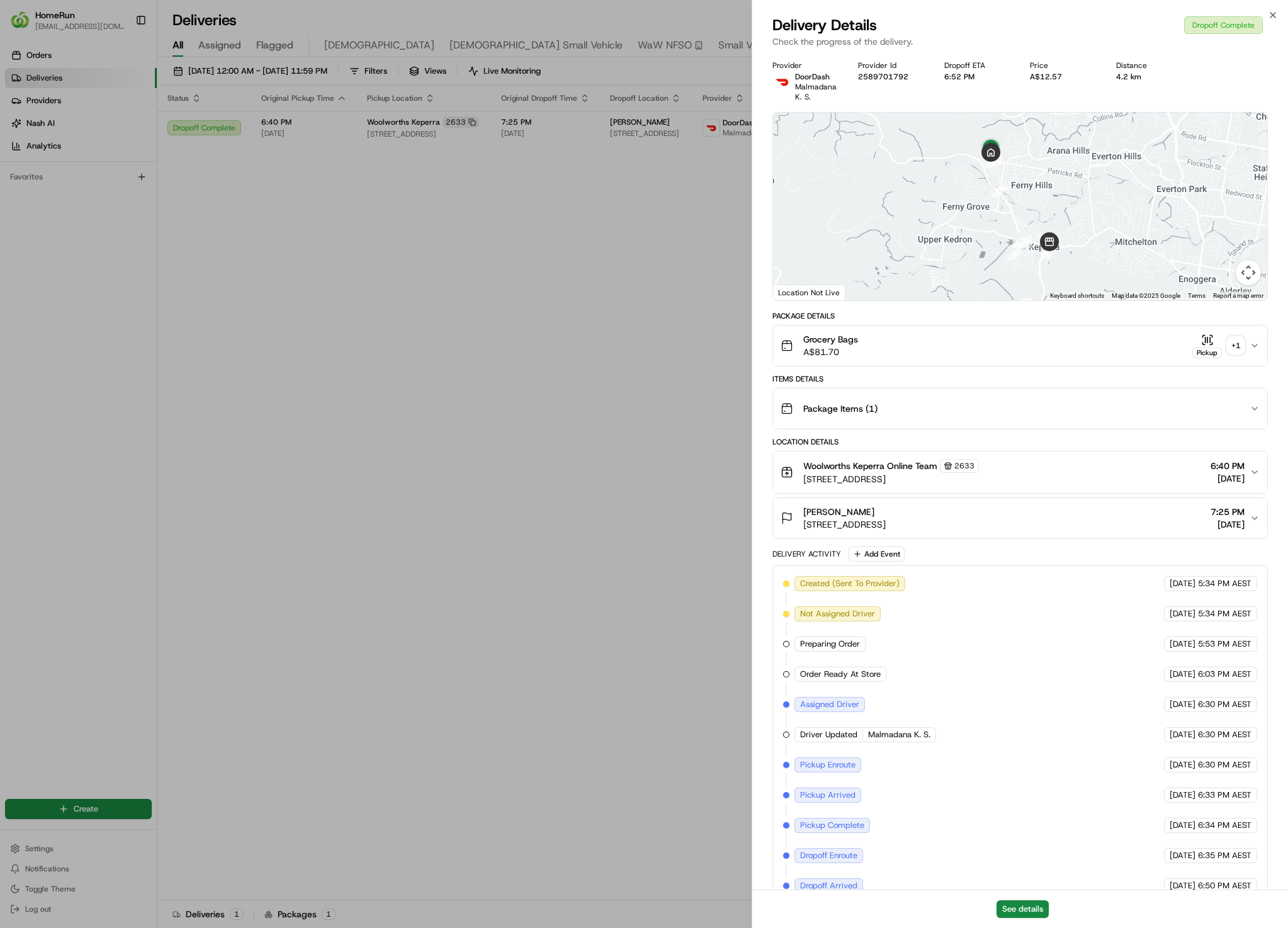
click at [1234, 350] on div "+ 1" at bounding box center [1235, 345] width 18 height 18
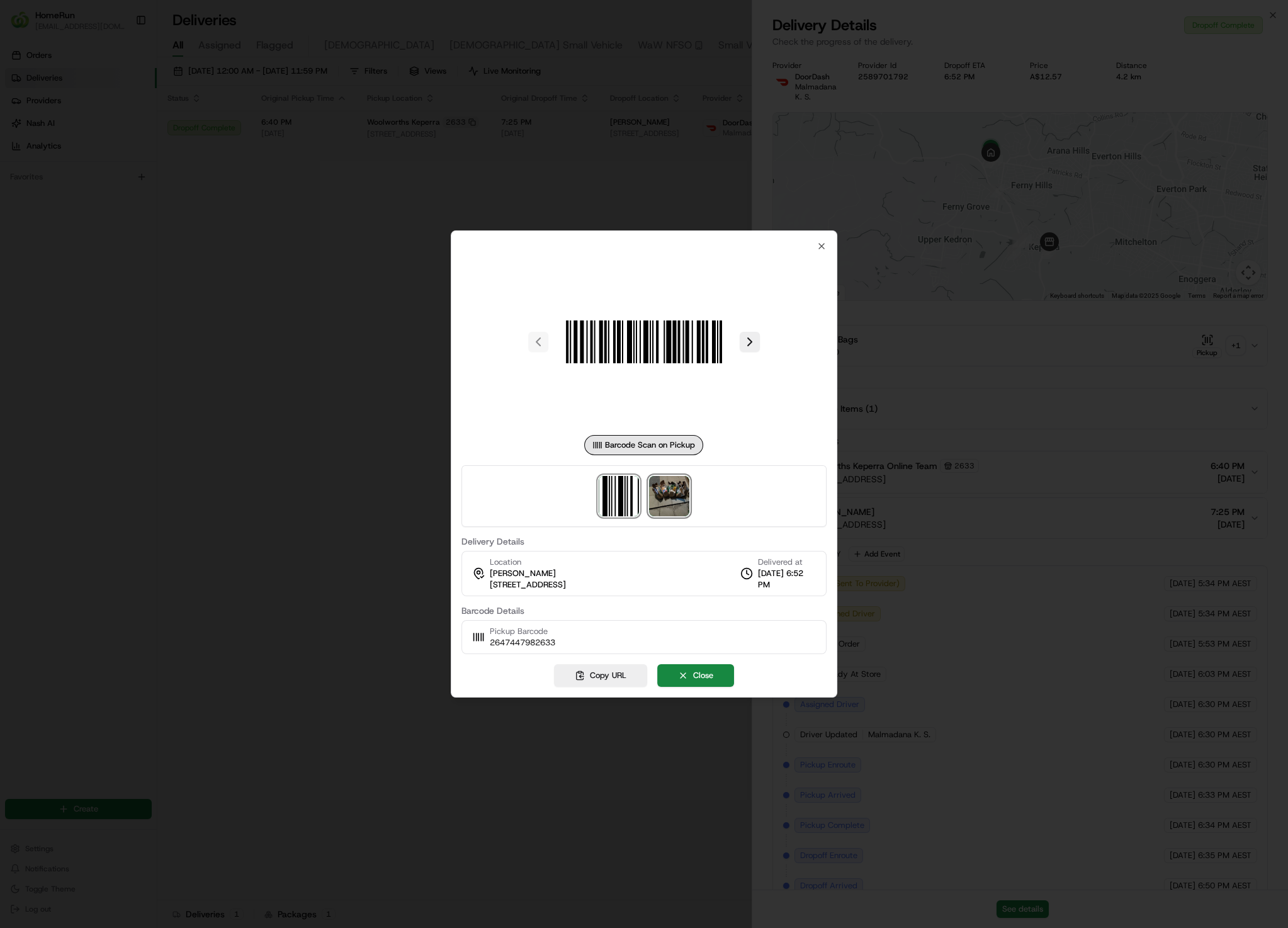
click at [673, 504] on img at bounding box center [669, 496] width 40 height 40
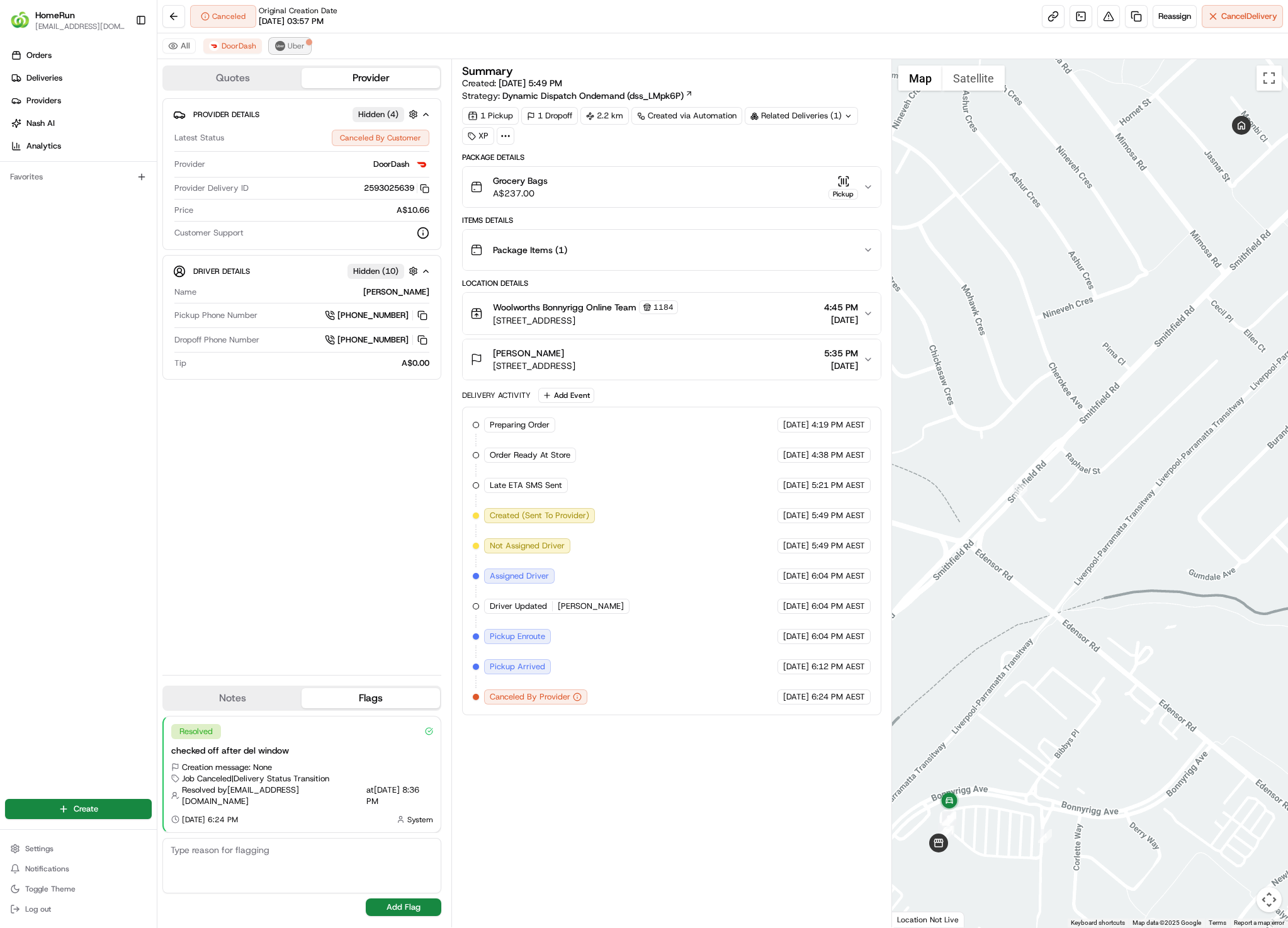
click at [304, 43] on button "Uber" at bounding box center [290, 46] width 41 height 15
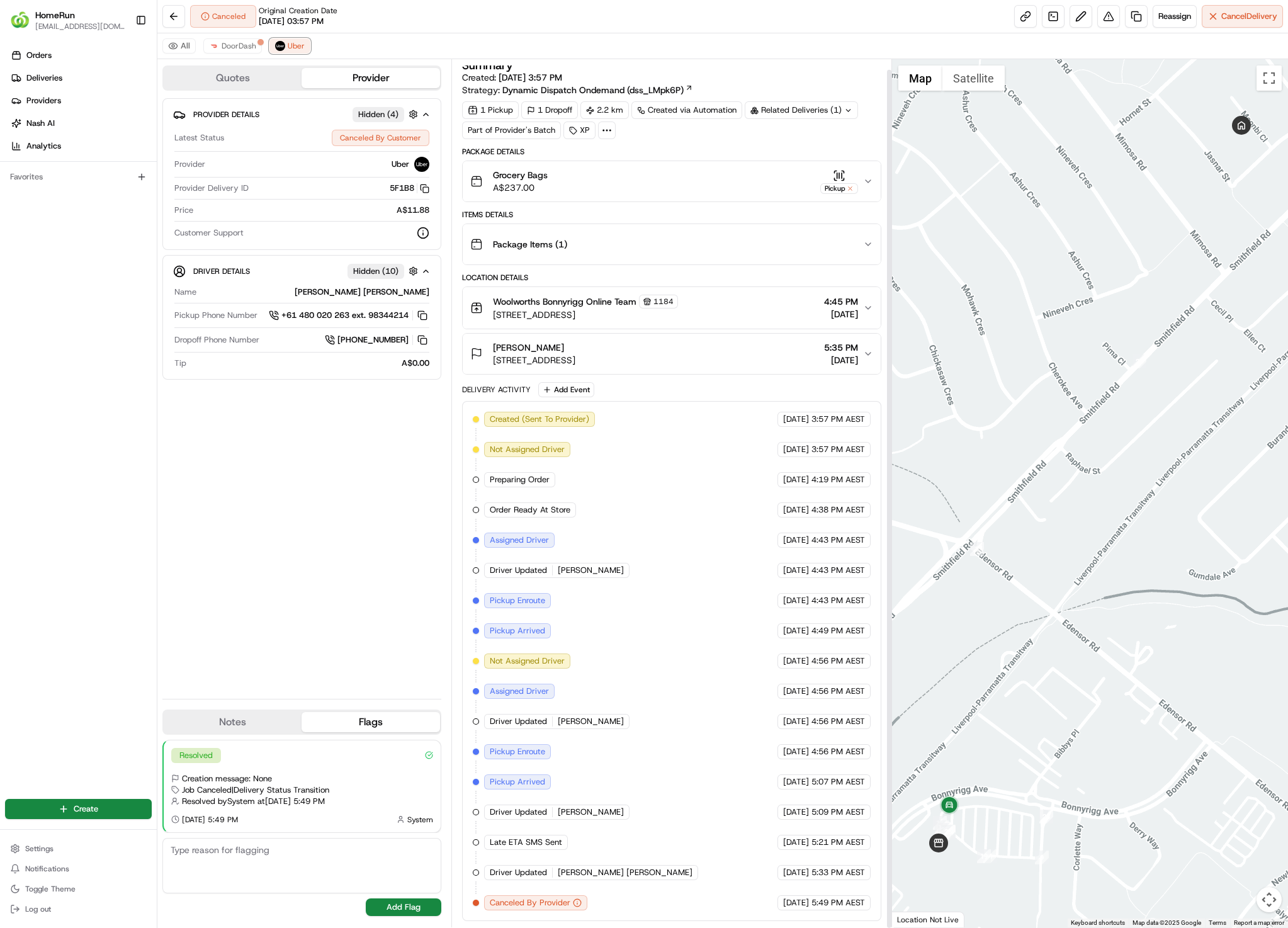
scroll to position [10, 0]
click at [246, 48] on span "DoorDash" at bounding box center [238, 46] width 35 height 10
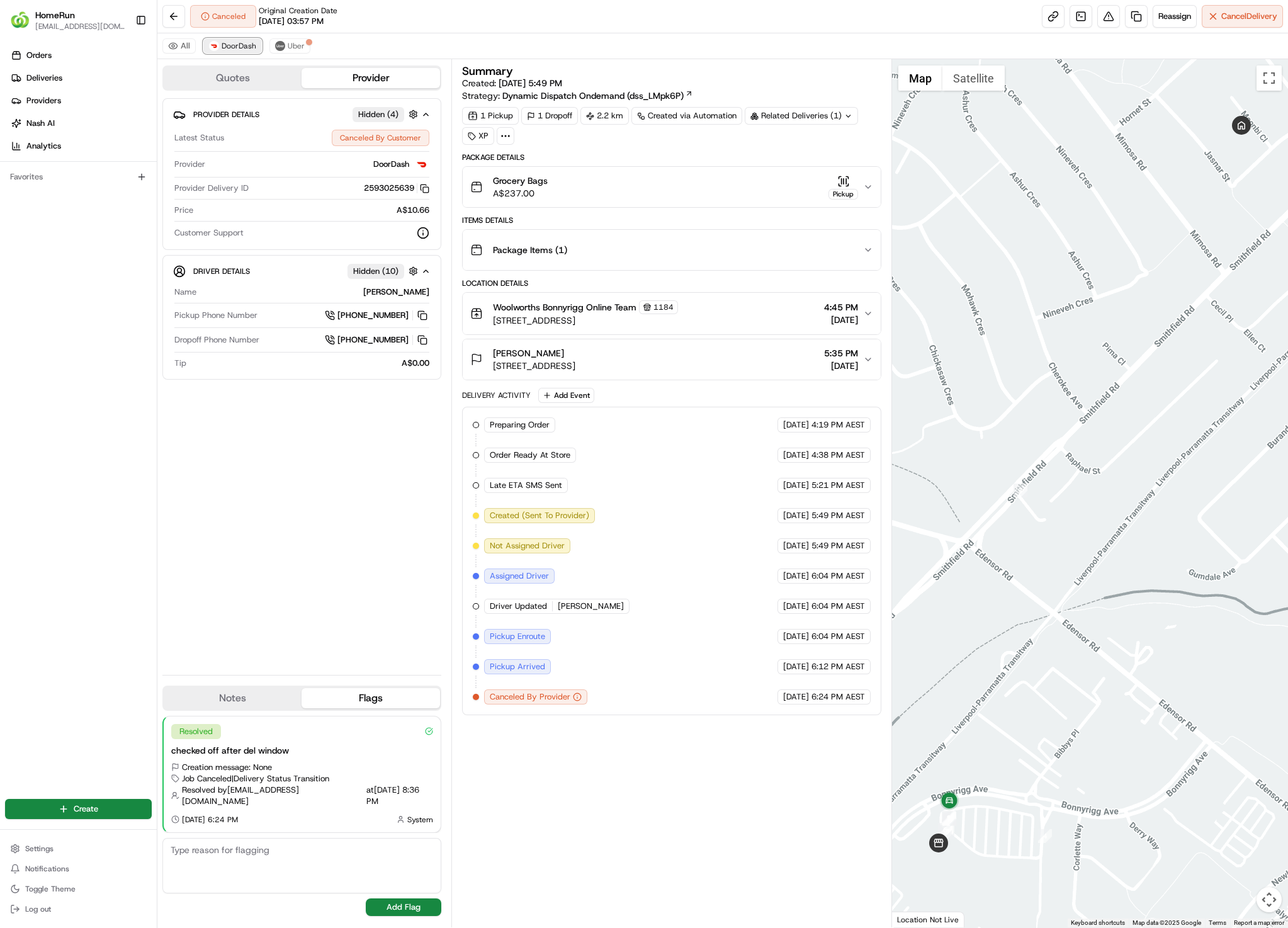
scroll to position [0, 0]
click at [323, 55] on div "All DoorDash Uber" at bounding box center [723, 47] width 1130 height 26
click at [316, 52] on div "All DoorDash Uber" at bounding box center [723, 47] width 1130 height 26
click at [314, 51] on div "All DoorDash Uber" at bounding box center [723, 47] width 1130 height 26
click at [241, 43] on span "DoorDash" at bounding box center [238, 46] width 35 height 10
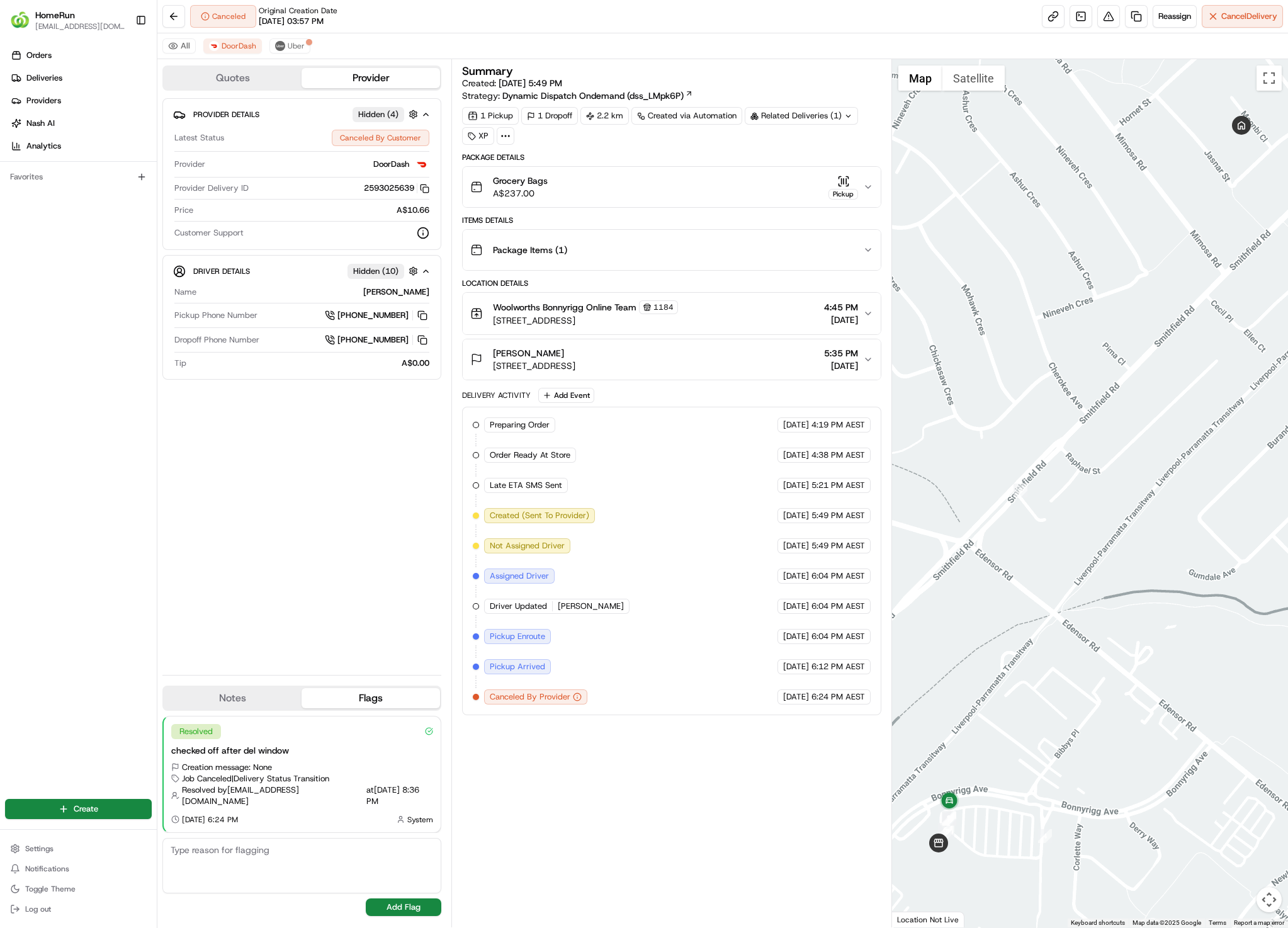
click at [309, 47] on div "All DoorDash Uber" at bounding box center [723, 47] width 1130 height 26
